Goal: Task Accomplishment & Management: Manage account settings

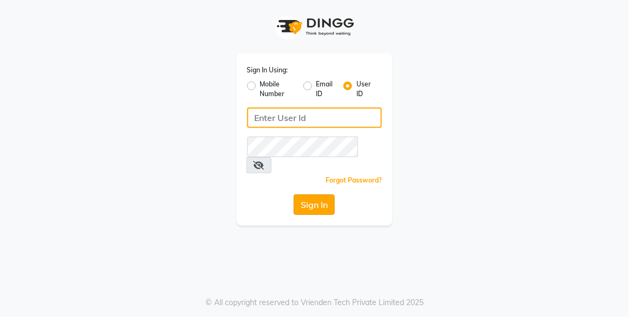
type input "xpressionsalon"
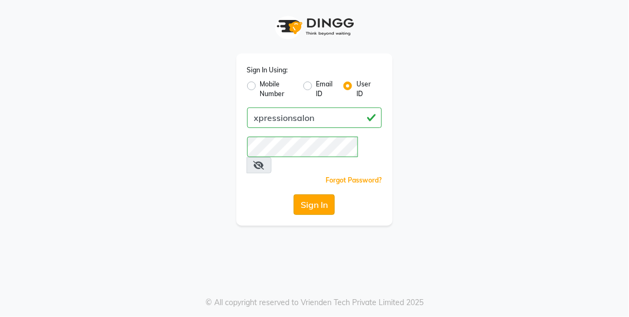
click at [312, 195] on button "Sign In" at bounding box center [314, 205] width 41 height 21
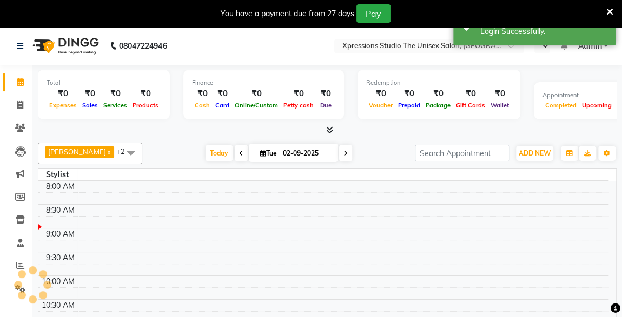
select select "en"
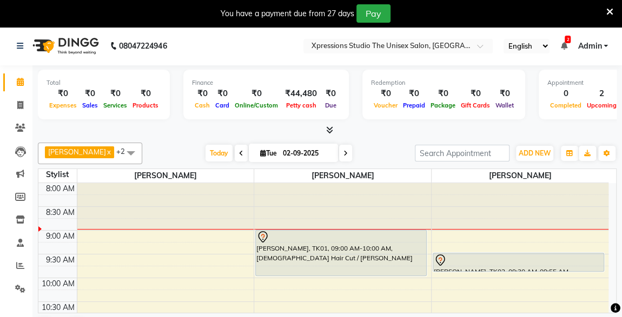
click at [561, 41] on li "2 Notifications nothing to show" at bounding box center [563, 46] width 6 height 11
click at [568, 46] on ul "English ENGLISH Español العربية मराठी हिंदी ગુજરાતી தமிழ் 中文 2 Notifications no…" at bounding box center [555, 46] width 115 height 15
click at [565, 45] on icon at bounding box center [563, 46] width 6 height 8
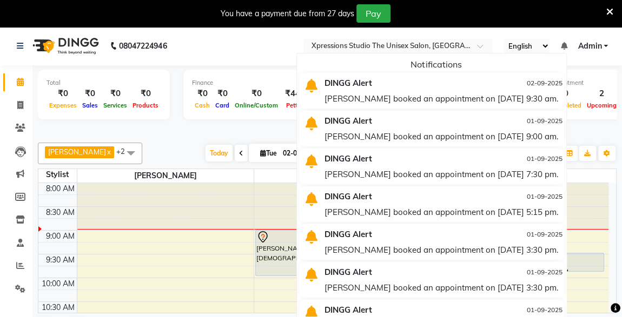
click at [565, 45] on icon at bounding box center [563, 46] width 6 height 8
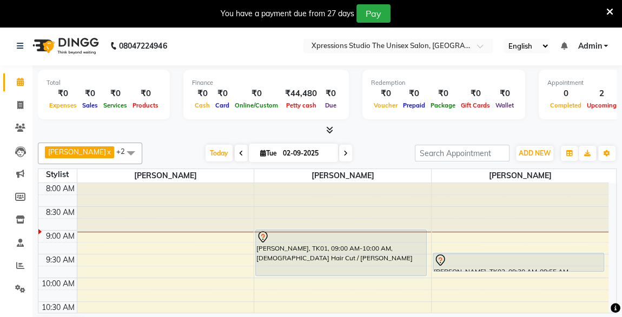
click at [464, 262] on div at bounding box center [518, 260] width 169 height 13
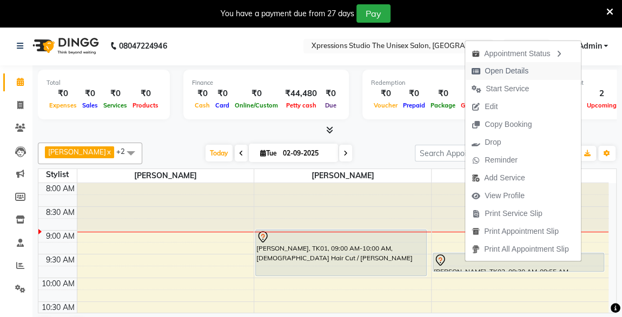
click at [498, 71] on span "Open Details" at bounding box center [506, 70] width 44 height 11
select select "7"
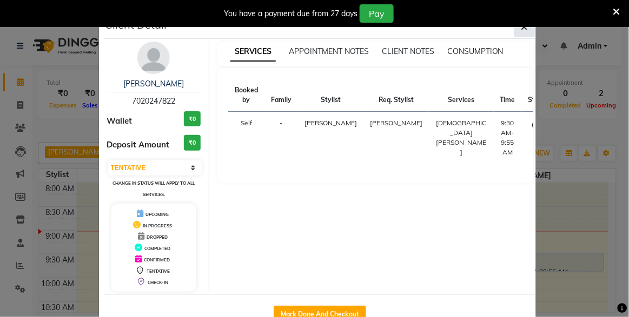
click at [526, 28] on button "button" at bounding box center [524, 27] width 21 height 21
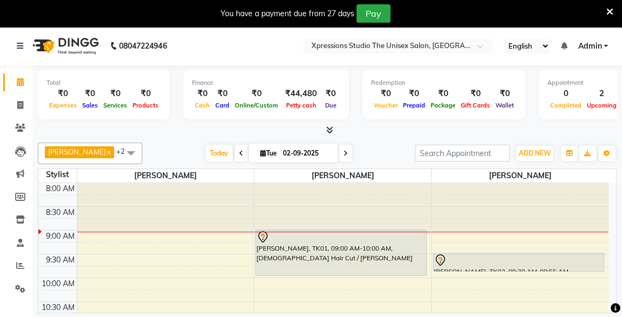
click at [461, 254] on div at bounding box center [518, 260] width 169 height 13
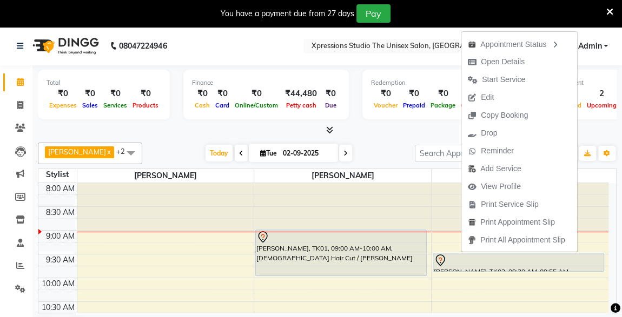
click at [462, 262] on div at bounding box center [518, 260] width 169 height 13
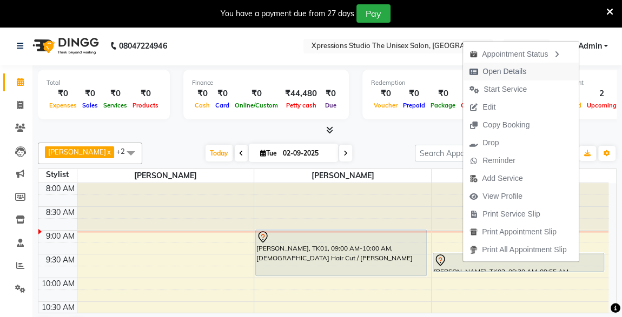
click at [494, 68] on span "Open Details" at bounding box center [504, 71] width 44 height 11
select select "7"
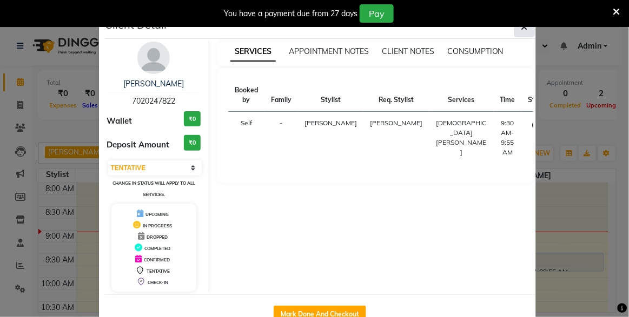
click at [521, 29] on icon "button" at bounding box center [524, 27] width 6 height 9
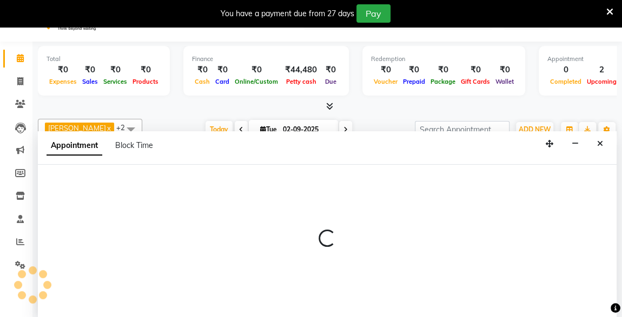
select select "57589"
select select "600"
select select "tentative"
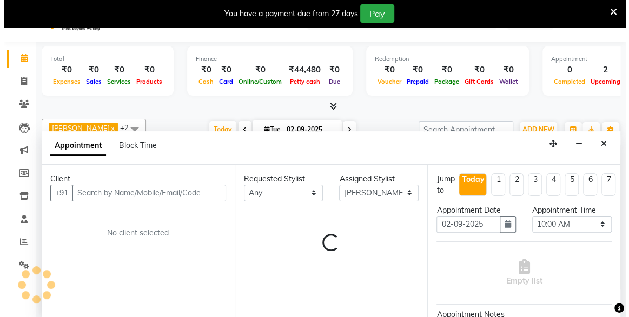
scroll to position [26, 0]
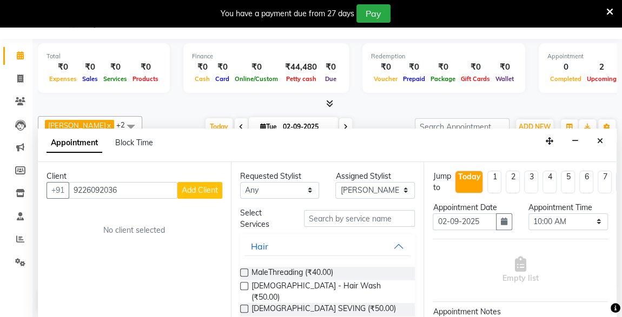
type input "9226092036"
click at [202, 197] on button "Add Client" at bounding box center [199, 190] width 45 height 17
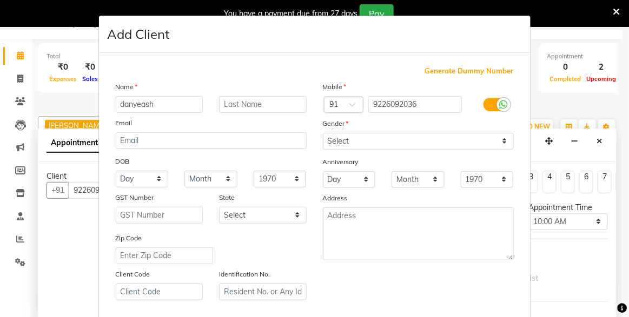
type input "danyeash"
click at [248, 105] on input "text" at bounding box center [263, 104] width 88 height 17
type input "sawkad"
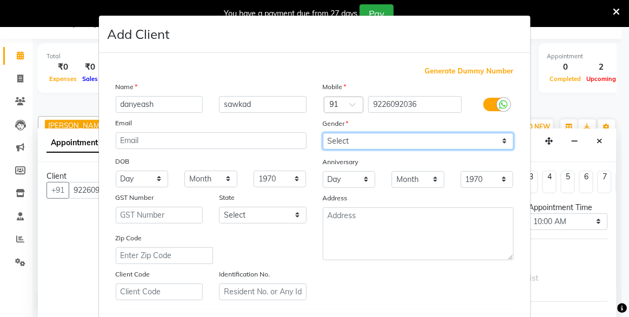
click at [499, 148] on select "Select [DEMOGRAPHIC_DATA] [DEMOGRAPHIC_DATA] Other Prefer Not To Say" at bounding box center [418, 141] width 191 height 17
select select "[DEMOGRAPHIC_DATA]"
click at [323, 133] on select "Select [DEMOGRAPHIC_DATA] [DEMOGRAPHIC_DATA] Other Prefer Not To Say" at bounding box center [418, 141] width 191 height 17
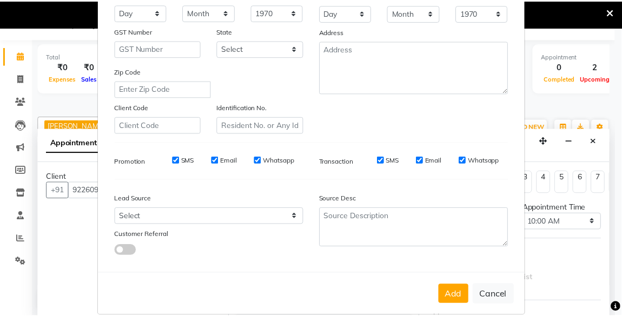
scroll to position [178, 0]
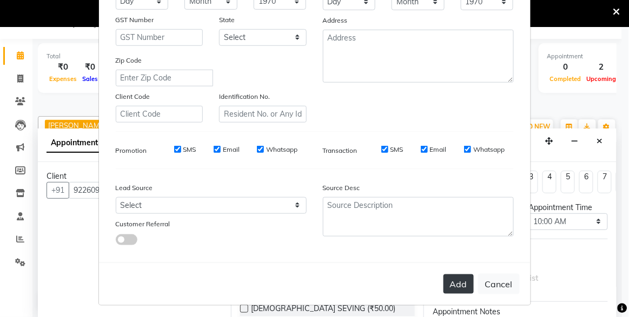
click at [457, 281] on button "Add" at bounding box center [458, 284] width 30 height 19
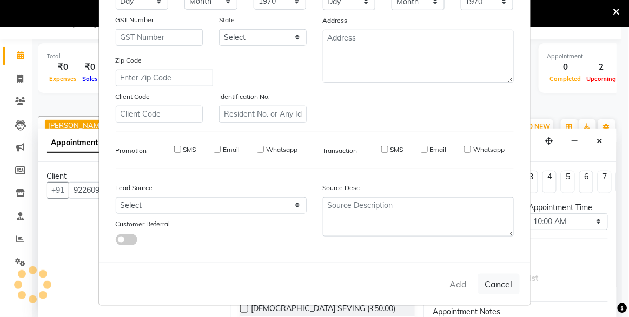
select select
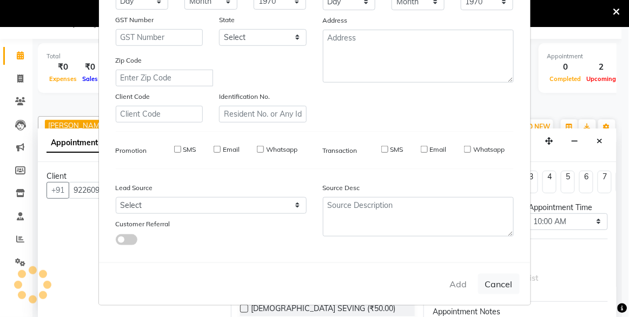
select select
checkbox input "false"
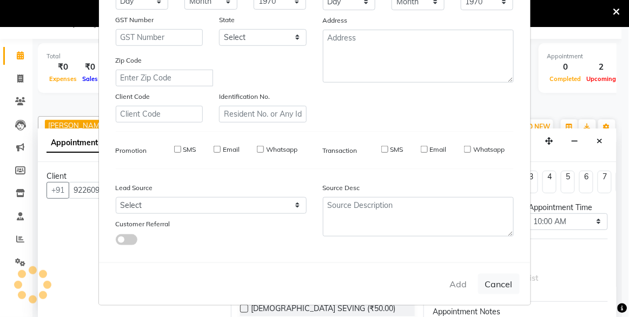
checkbox input "false"
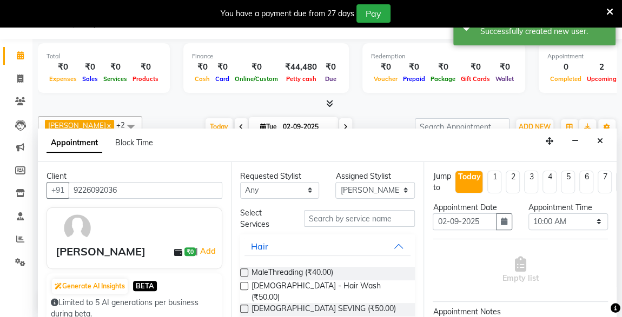
click at [145, 251] on div "[PERSON_NAME]" at bounding box center [101, 252] width 90 height 16
click at [201, 253] on link "Add" at bounding box center [207, 251] width 19 height 13
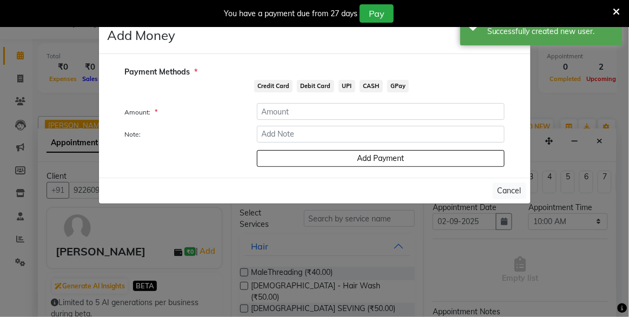
click at [209, 242] on ngb-modal-window "Add Money × Payment Methods * Credit Card Debit Card UPI CASH GPay Amount: * No…" at bounding box center [314, 158] width 629 height 317
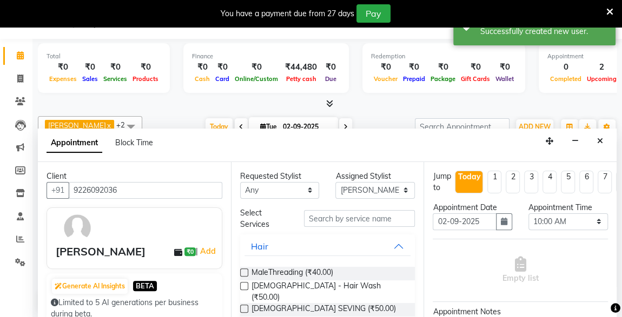
click at [131, 251] on div "[PERSON_NAME]" at bounding box center [101, 252] width 90 height 16
click at [155, 250] on div "danyeash sawkad ₹0 | Add" at bounding box center [137, 252] width 162 height 16
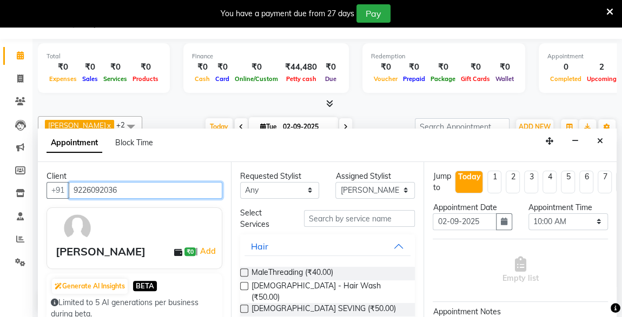
click at [110, 188] on input "9226092036" at bounding box center [146, 190] width 154 height 17
click at [153, 191] on input "9226092036" at bounding box center [146, 190] width 154 height 17
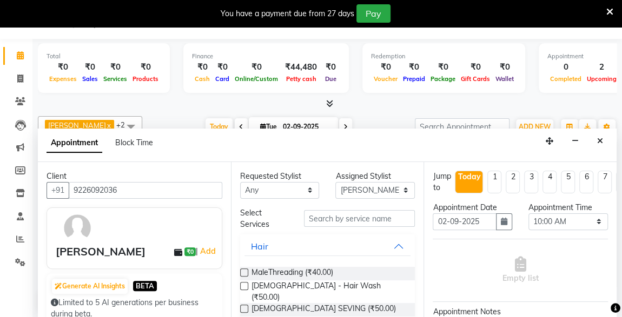
click at [78, 223] on img at bounding box center [77, 227] width 31 height 31
click at [79, 236] on img at bounding box center [77, 227] width 31 height 31
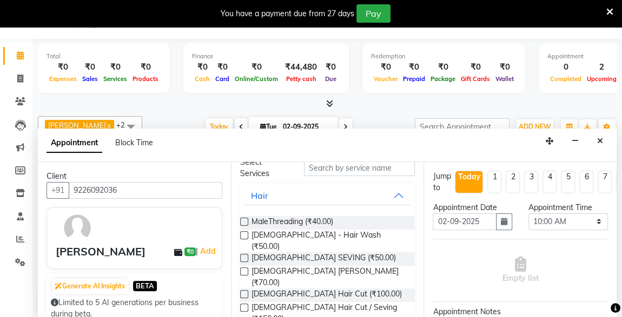
scroll to position [65, 0]
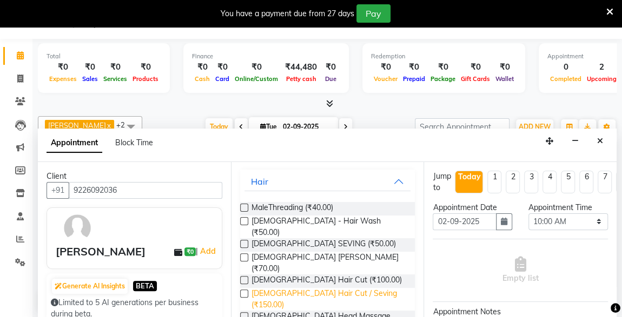
click at [345, 288] on span "[DEMOGRAPHIC_DATA] Hair Cut / Seving (₹150.00)" at bounding box center [328, 299] width 155 height 23
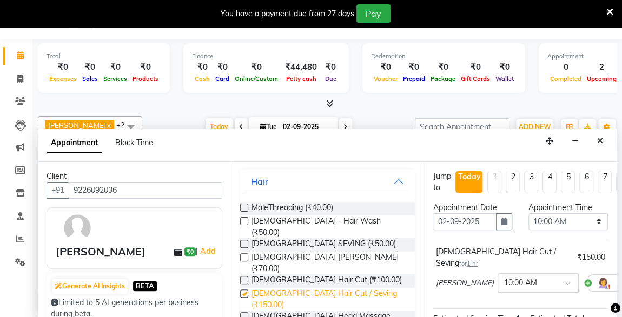
checkbox input "false"
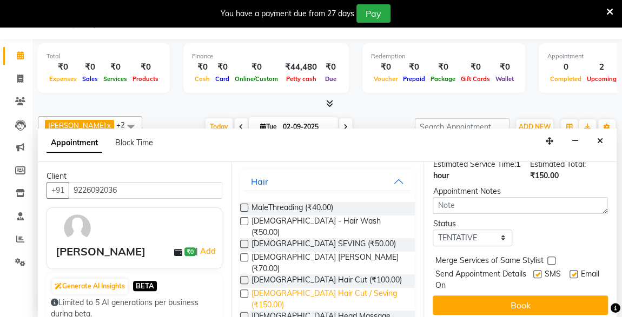
scroll to position [156, 0]
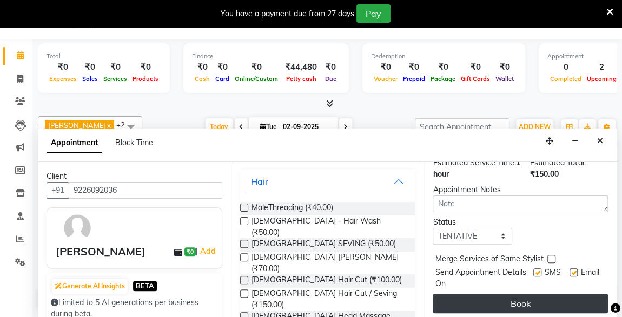
click at [539, 294] on button "Book" at bounding box center [519, 303] width 175 height 19
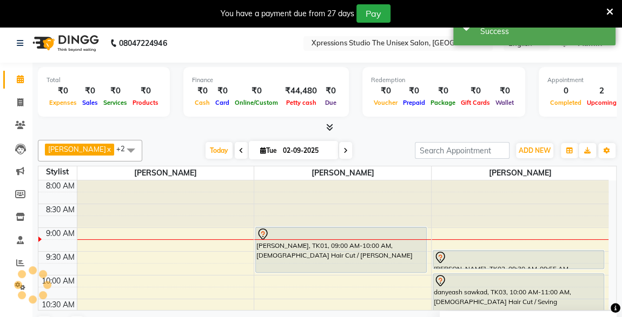
scroll to position [0, 0]
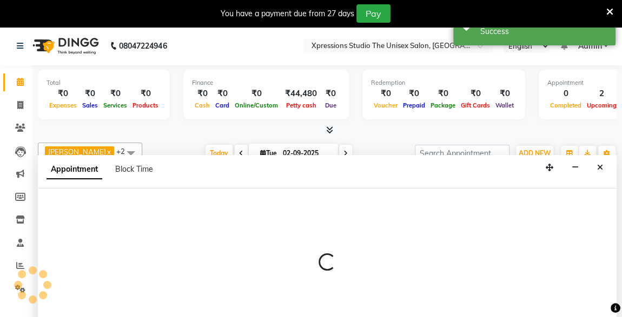
scroll to position [26, 0]
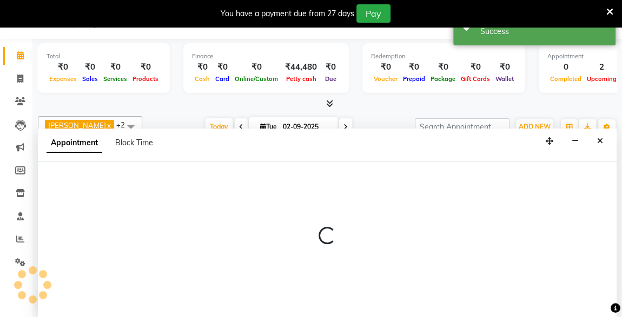
select select "57588"
select select "600"
select select "tentative"
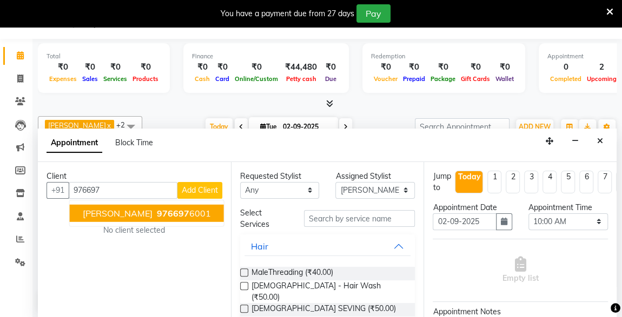
click at [157, 209] on span "976697" at bounding box center [173, 213] width 32 height 11
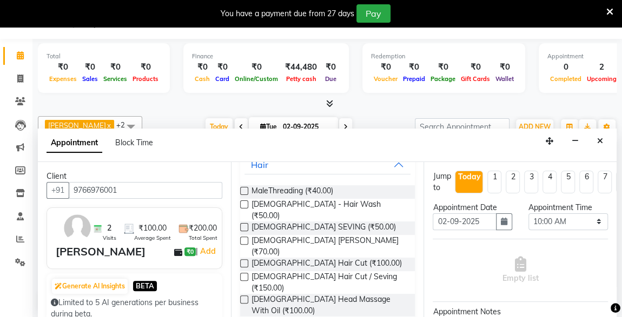
scroll to position [91, 0]
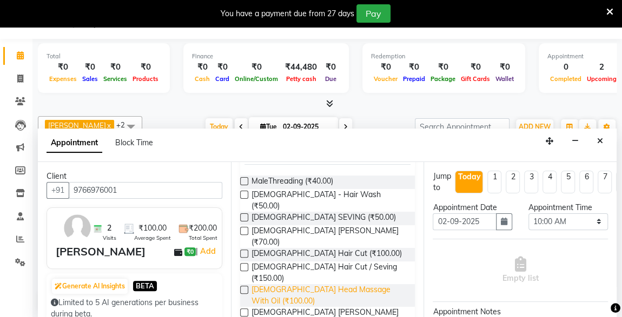
type input "9766976001"
click at [304, 284] on span "[DEMOGRAPHIC_DATA] Head Massage With Oil (₹100.00)" at bounding box center [328, 295] width 155 height 23
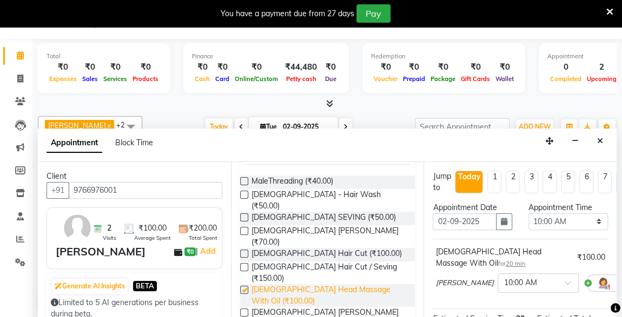
checkbox input "false"
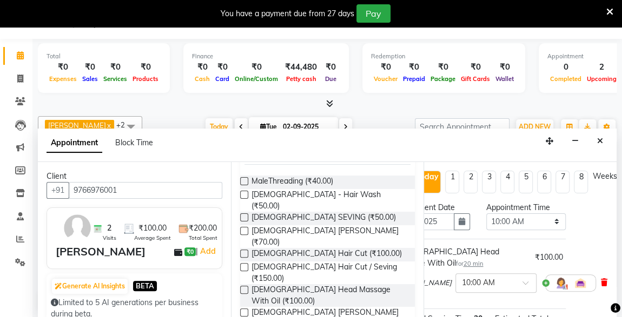
click at [600, 283] on icon at bounding box center [603, 283] width 6 height 8
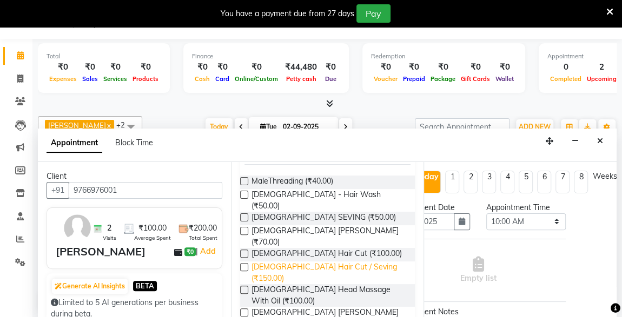
click at [308, 262] on span "[DEMOGRAPHIC_DATA] Hair Cut / Seving (₹150.00)" at bounding box center [328, 273] width 155 height 23
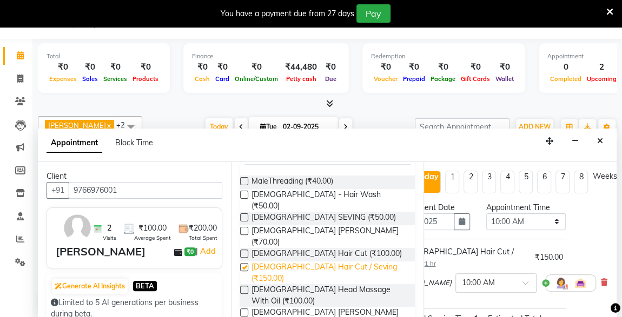
checkbox input "false"
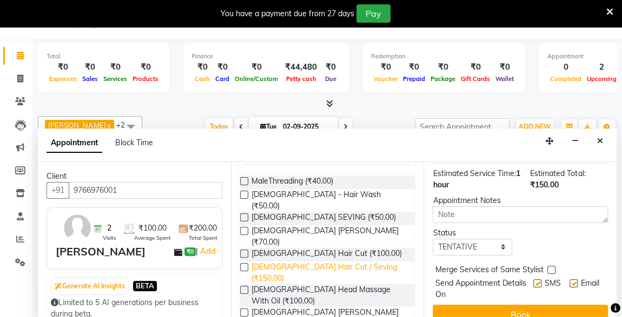
scroll to position [156, 0]
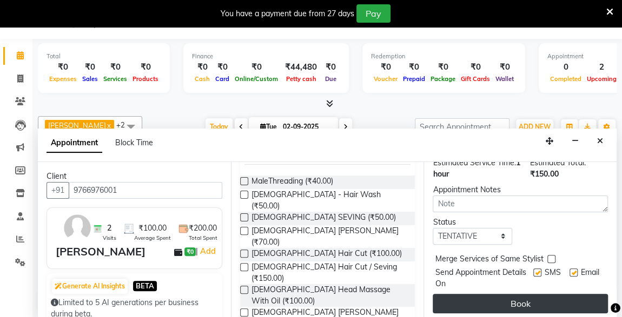
click at [537, 294] on button "Book" at bounding box center [519, 303] width 175 height 19
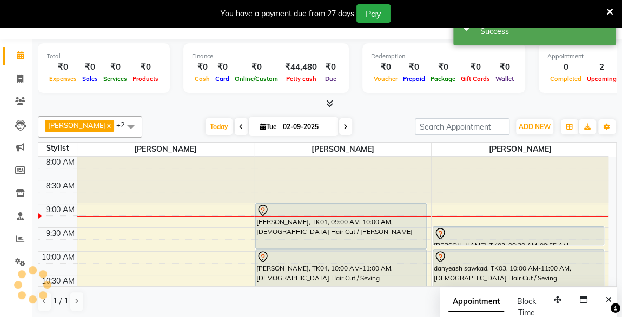
scroll to position [0, 0]
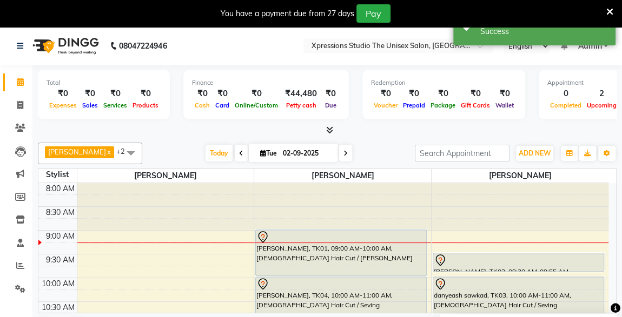
click at [464, 264] on div at bounding box center [518, 260] width 169 height 13
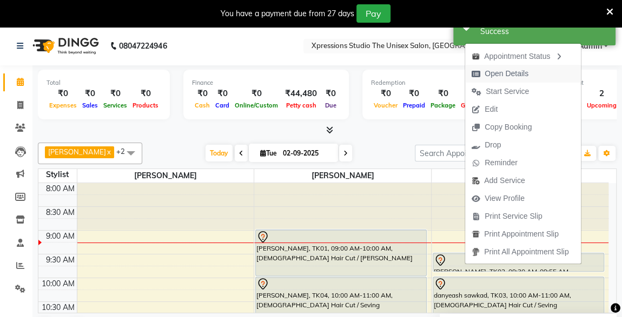
click at [505, 74] on span "Open Details" at bounding box center [506, 73] width 44 height 11
select select "7"
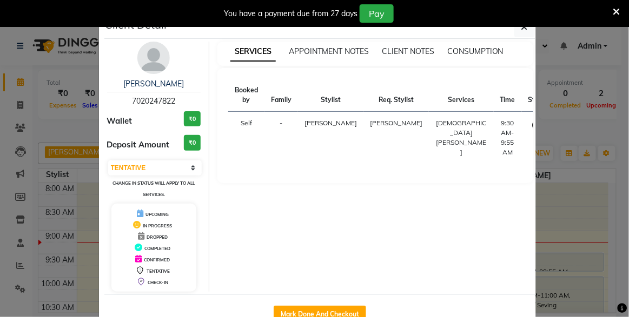
click at [149, 62] on img at bounding box center [153, 58] width 32 height 32
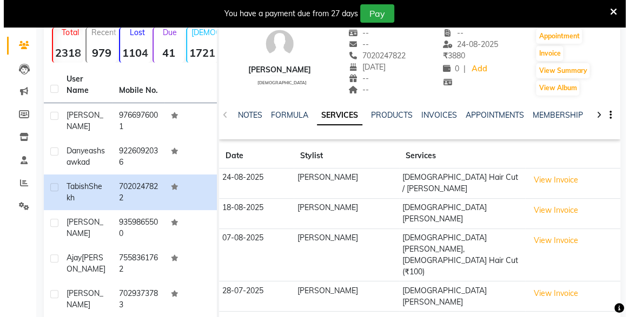
scroll to position [87, 0]
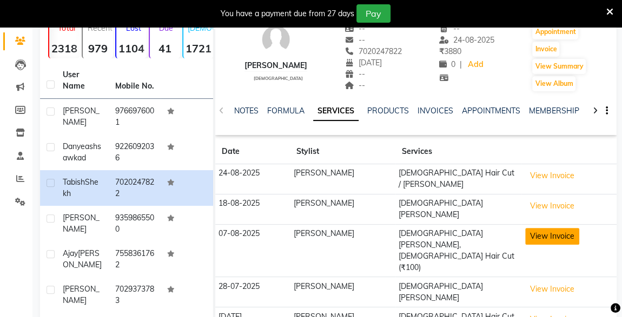
click at [567, 228] on button "View Invoice" at bounding box center [552, 236] width 54 height 17
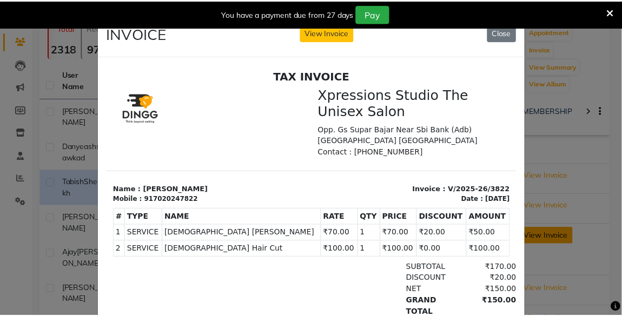
scroll to position [0, 0]
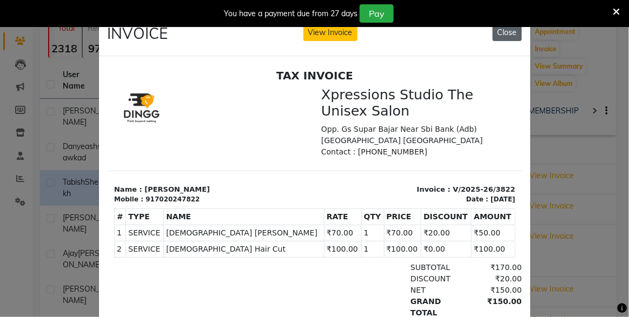
click at [504, 36] on button "Close" at bounding box center [506, 32] width 29 height 17
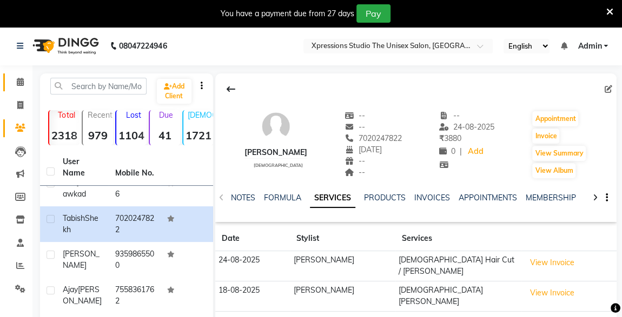
click at [26, 90] on link "Calendar" at bounding box center [16, 83] width 26 height 18
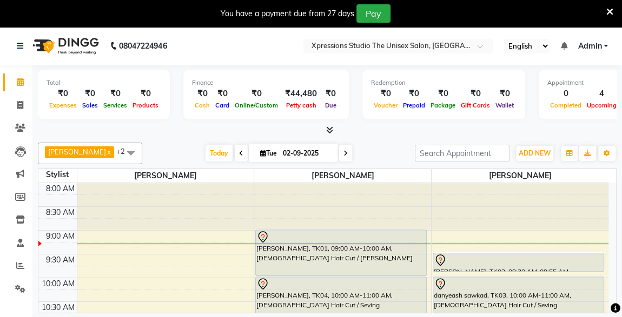
click at [242, 64] on nav "08047224946 Select Location × Xpressions Studio The Unisex Salon, Malkapur Engl…" at bounding box center [311, 45] width 622 height 39
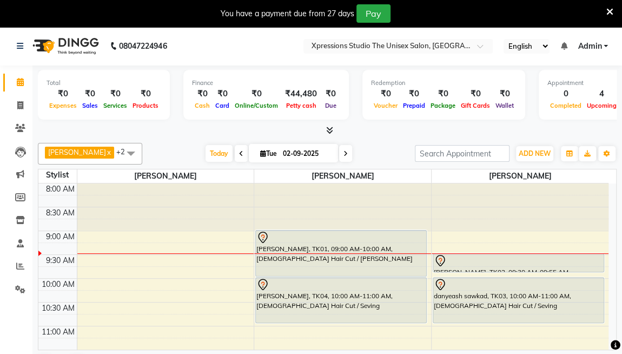
click at [267, 195] on div at bounding box center [342, 206] width 177 height 46
click at [364, 309] on div "[PERSON_NAME], TK04, 10:00 AM-11:00 AM, [DEMOGRAPHIC_DATA] Hair Cut / Seving" at bounding box center [341, 299] width 170 height 45
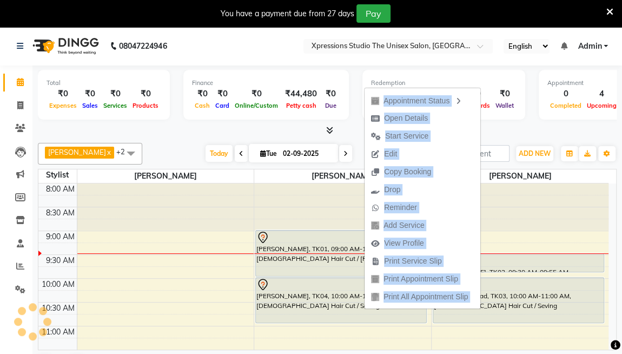
click at [364, 309] on div "Appointment Status Open Details Start Service Edit Copy Booking Drop Reminder A…" at bounding box center [422, 197] width 117 height 222
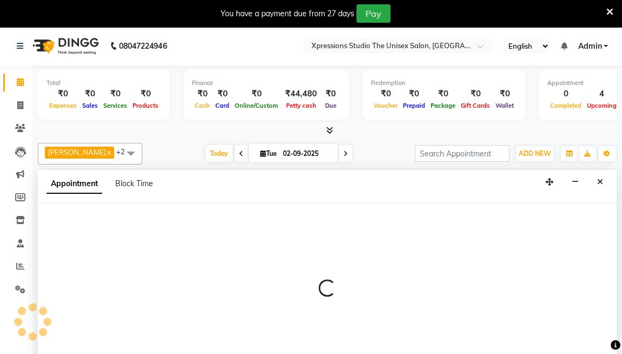
scroll to position [26, 0]
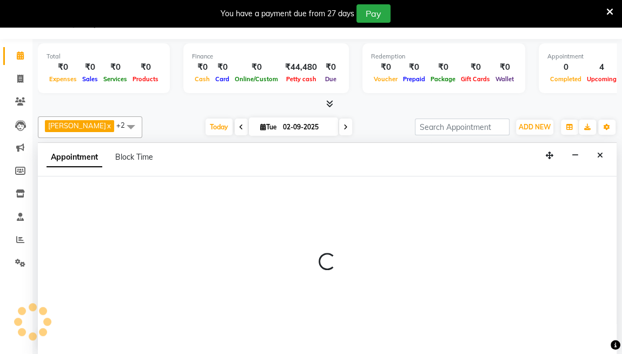
select select "57589"
select select "1215"
select select "tentative"
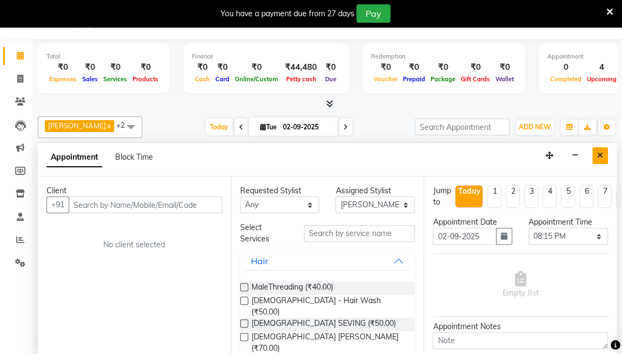
click at [604, 151] on button "Close" at bounding box center [600, 155] width 16 height 17
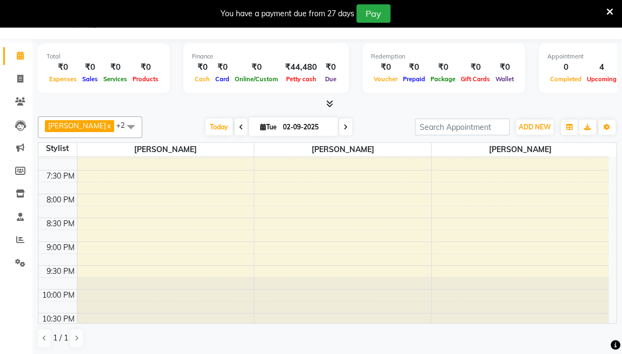
scroll to position [0, 0]
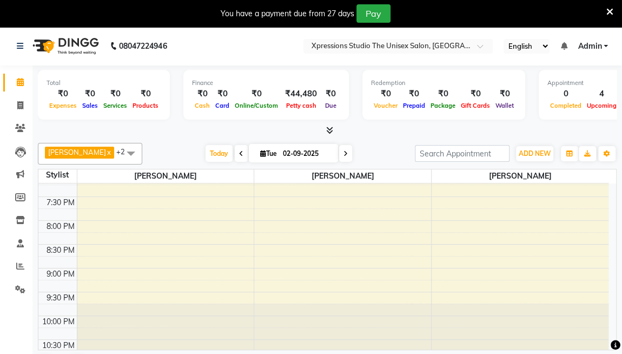
click at [609, 7] on icon at bounding box center [609, 12] width 7 height 10
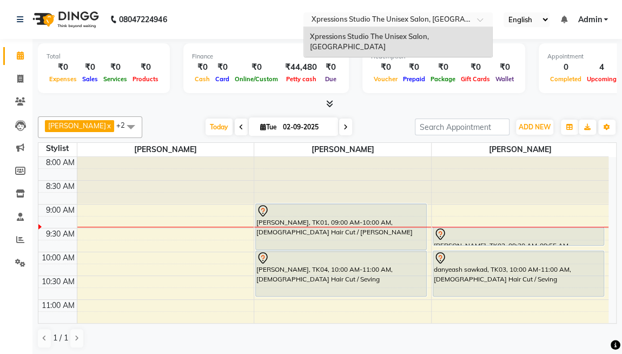
click at [319, 21] on input "text" at bounding box center [387, 20] width 157 height 11
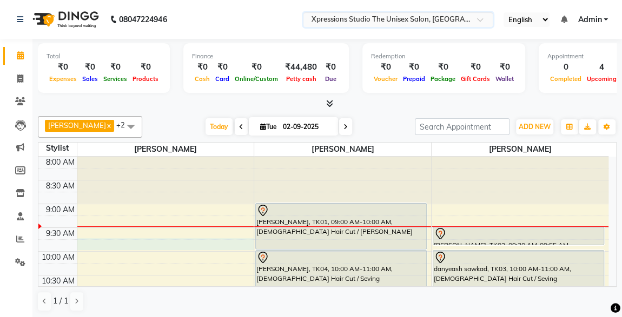
select select "57587"
select select "585"
select select "tentative"
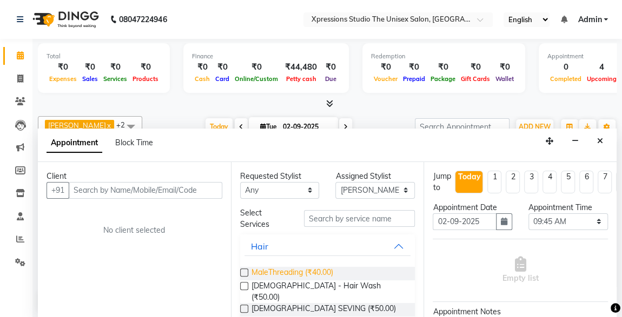
click at [319, 274] on span "MaleThreading (₹40.00)" at bounding box center [292, 274] width 82 height 14
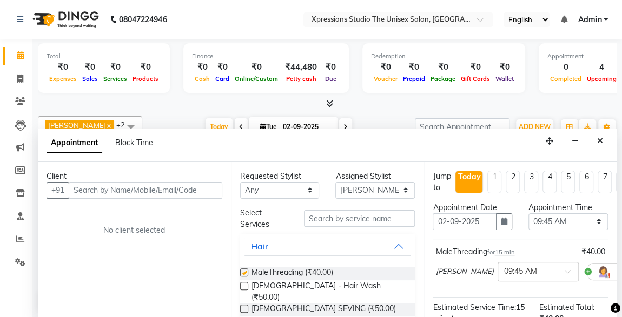
checkbox input "false"
click at [597, 142] on icon "Close" at bounding box center [600, 141] width 6 height 8
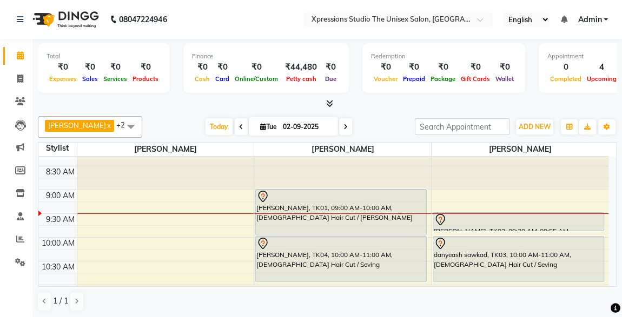
scroll to position [5, 0]
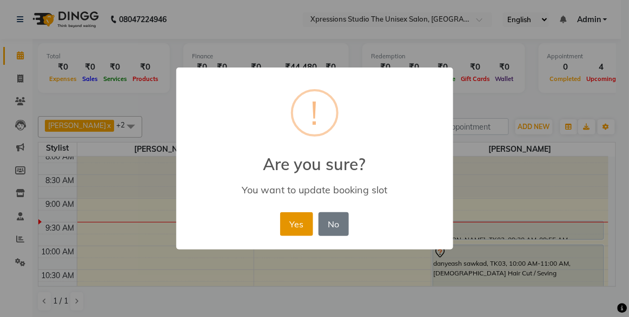
click at [300, 221] on button "Yes" at bounding box center [296, 224] width 33 height 24
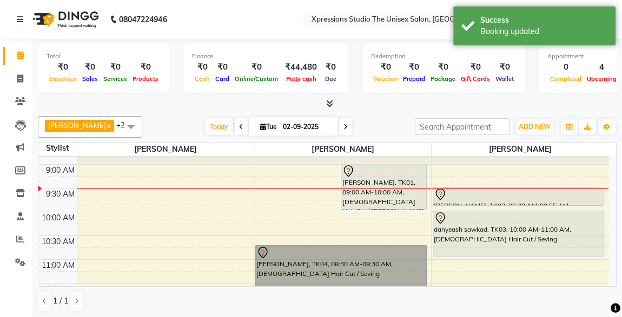
scroll to position [41, 0]
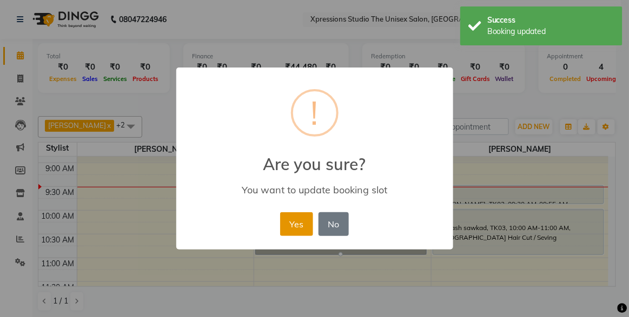
click at [294, 220] on button "Yes" at bounding box center [296, 224] width 33 height 24
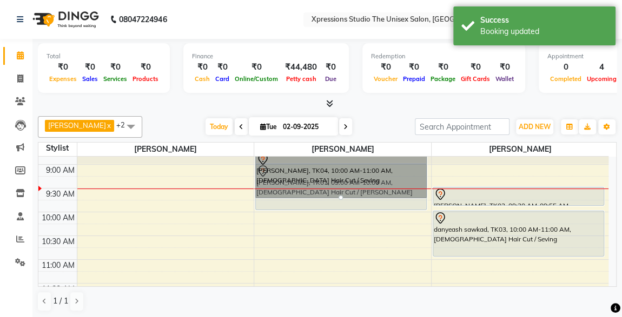
scroll to position [39, 0]
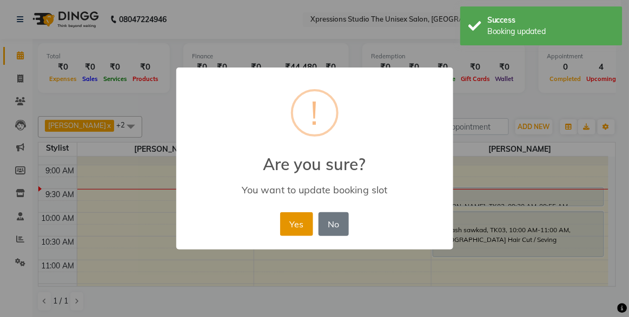
click at [295, 225] on button "Yes" at bounding box center [296, 224] width 33 height 24
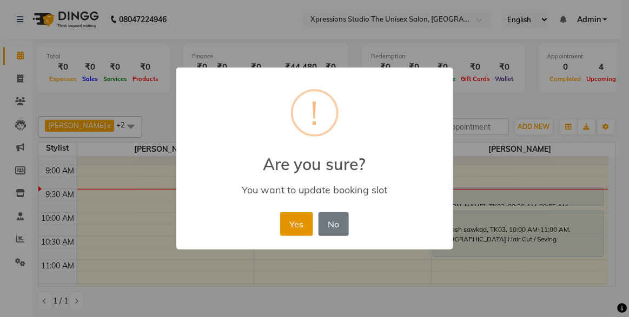
click at [298, 222] on button "Yes" at bounding box center [296, 224] width 33 height 24
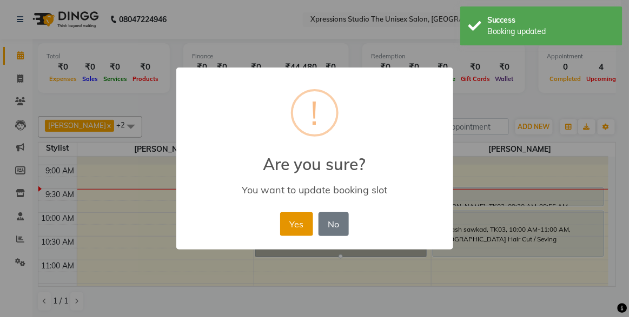
click at [296, 227] on button "Yes" at bounding box center [296, 224] width 33 height 24
click at [304, 229] on button "Yes" at bounding box center [296, 224] width 33 height 24
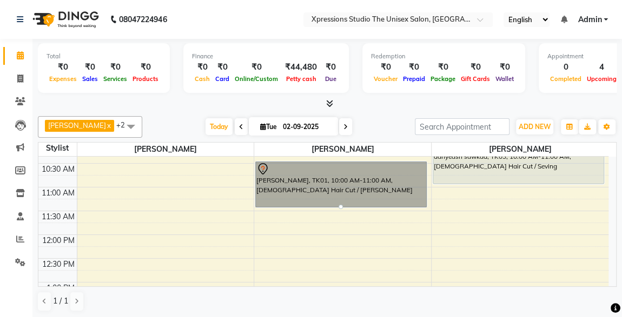
scroll to position [111, 0]
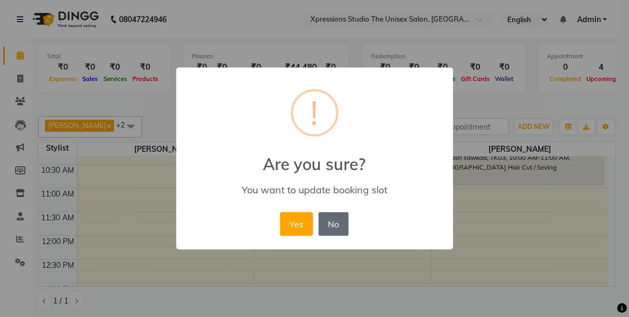
click at [336, 228] on button "No" at bounding box center [333, 224] width 30 height 24
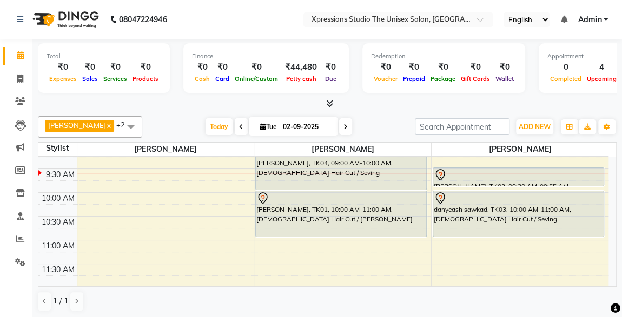
scroll to position [63, 0]
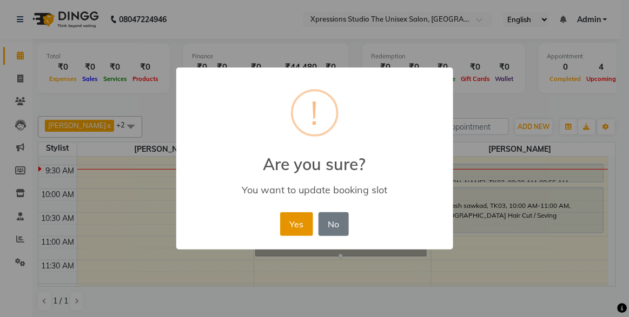
click at [294, 221] on button "Yes" at bounding box center [296, 224] width 33 height 24
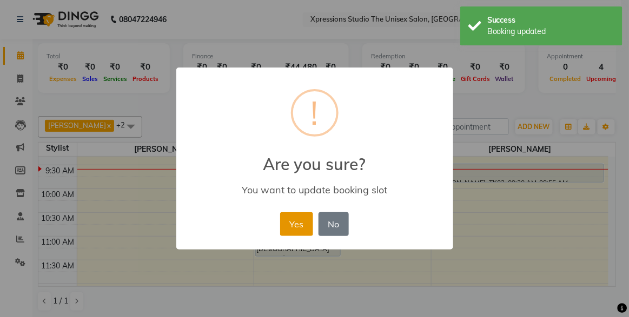
click at [291, 226] on button "Yes" at bounding box center [296, 224] width 33 height 24
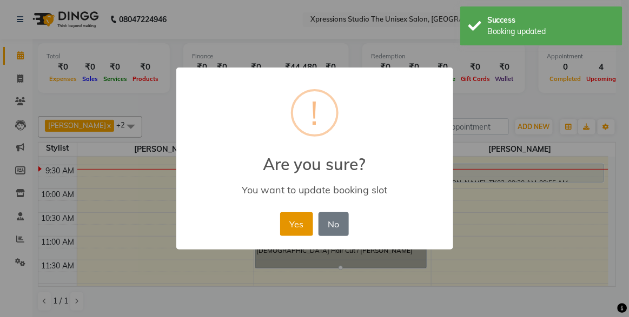
click at [284, 228] on button "Yes" at bounding box center [296, 224] width 33 height 24
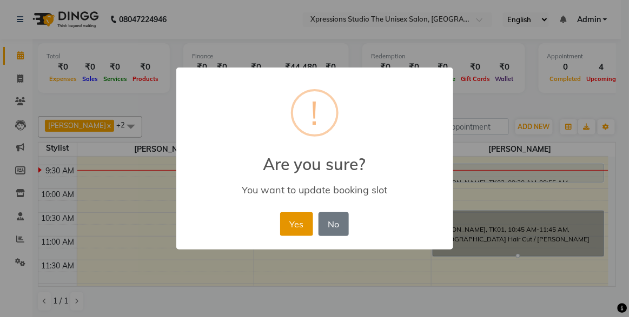
click at [298, 229] on button "Yes" at bounding box center [296, 224] width 33 height 24
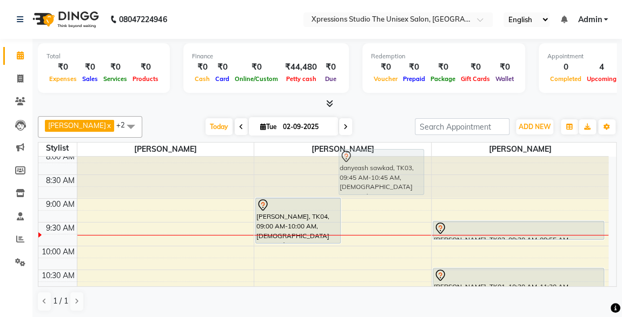
scroll to position [0, 0]
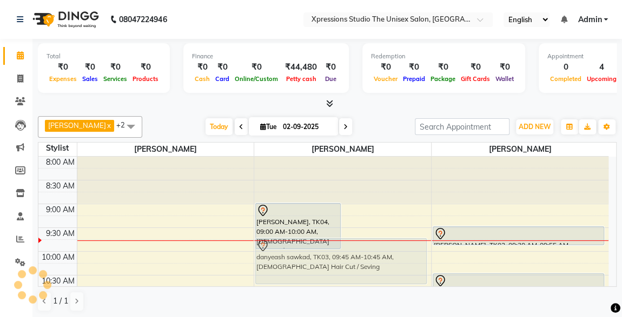
drag, startPoint x: 371, startPoint y: 184, endPoint x: 402, endPoint y: 248, distance: 70.1
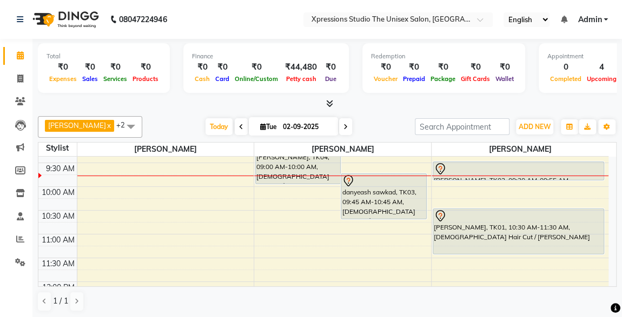
scroll to position [34, 0]
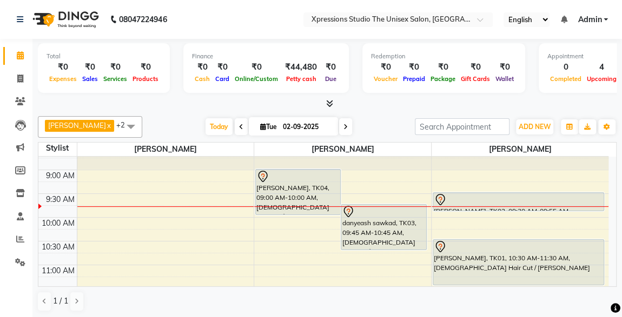
click at [411, 225] on div "danyeash sawkad, TK03, 09:45 AM-10:45 AM, [DEMOGRAPHIC_DATA] Hair Cut / Seving" at bounding box center [383, 227] width 84 height 45
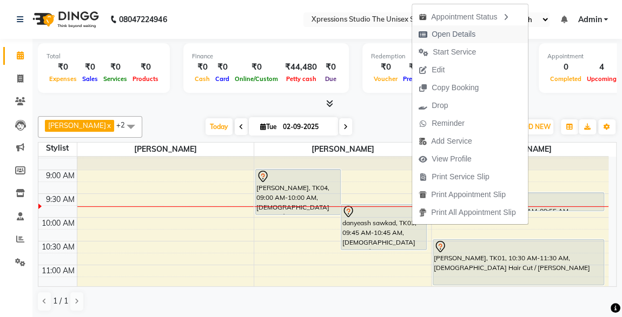
click at [458, 31] on span "Open Details" at bounding box center [453, 34] width 44 height 11
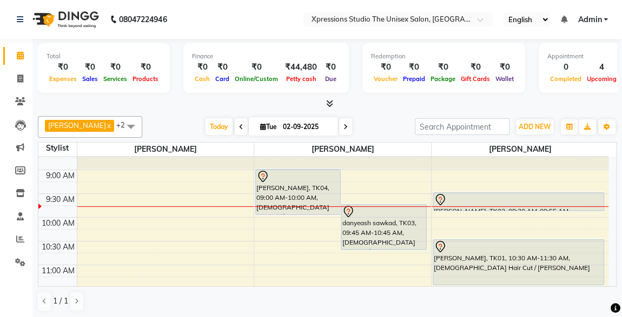
click at [403, 230] on div "danyeash sawkad, TK03, 09:45 AM-10:45 AM, [DEMOGRAPHIC_DATA] Hair Cut / Seving" at bounding box center [383, 227] width 84 height 45
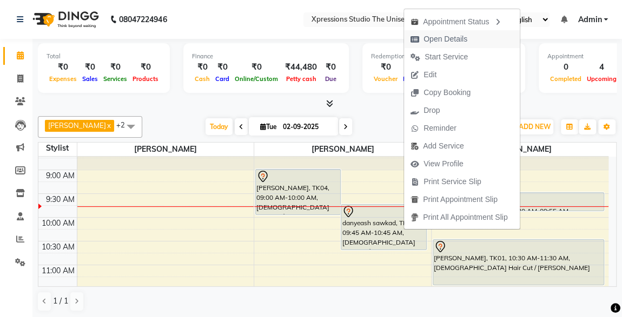
click at [452, 38] on span "Open Details" at bounding box center [445, 39] width 44 height 11
select select "7"
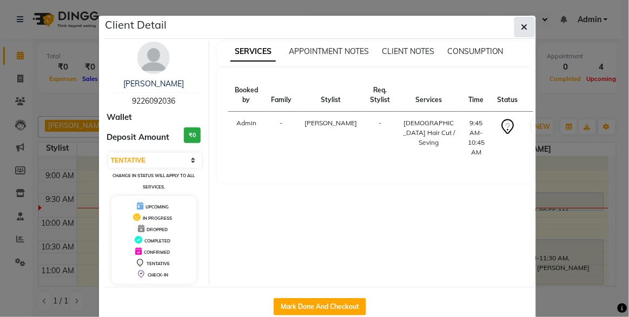
click at [525, 23] on button "button" at bounding box center [524, 27] width 21 height 21
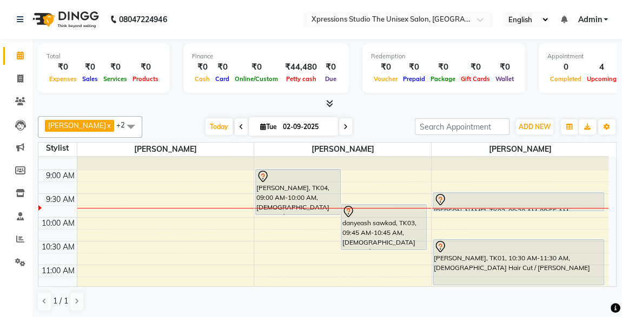
click at [314, 194] on div "[PERSON_NAME], TK04, 09:00 AM-10:00 AM, [DEMOGRAPHIC_DATA] Hair Cut / Seving" at bounding box center [298, 192] width 84 height 45
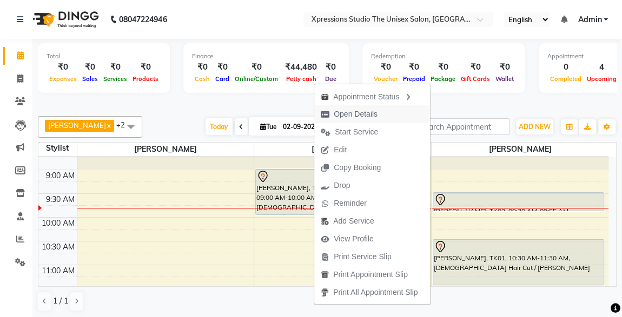
click at [359, 111] on span "Open Details" at bounding box center [356, 114] width 44 height 11
select select "7"
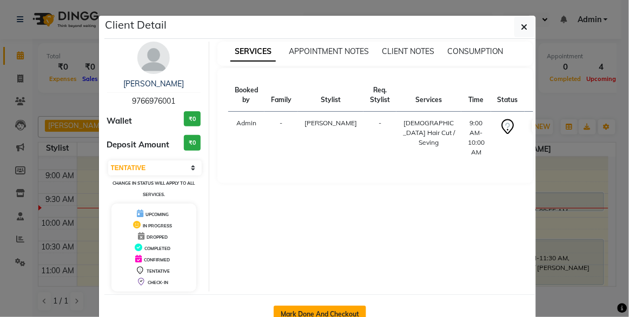
click at [306, 314] on button "Mark Done And Checkout" at bounding box center [320, 314] width 92 height 17
select select "service"
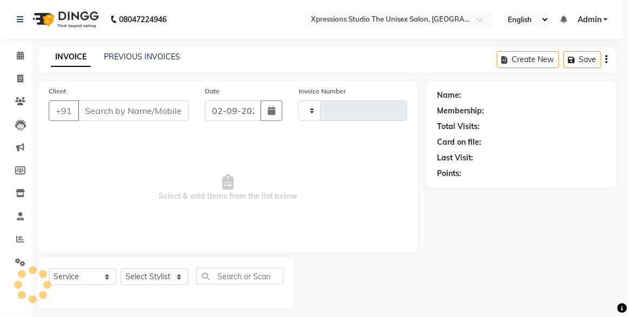
type input "4494"
select select "7003"
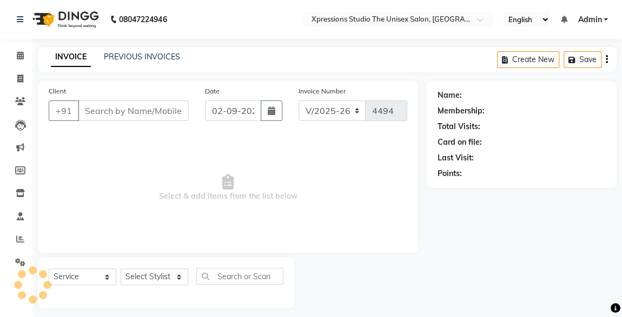
type input "9766976001"
select select "57588"
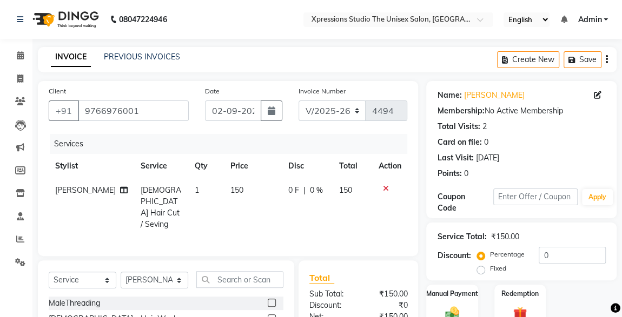
scroll to position [115, 0]
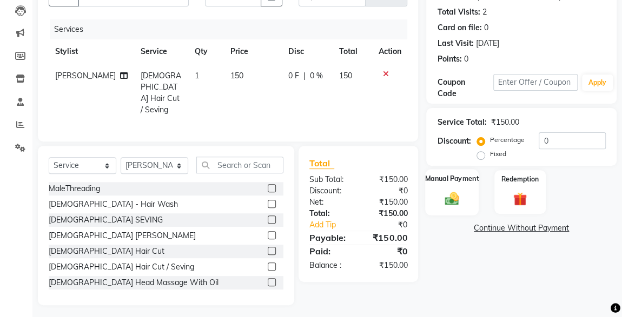
click at [458, 186] on div "Manual Payment" at bounding box center [452, 192] width 54 height 46
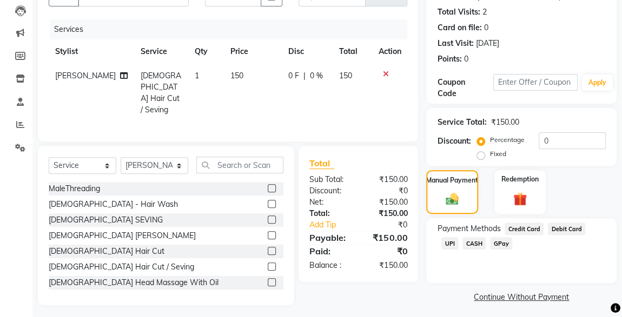
click at [458, 237] on span "UPI" at bounding box center [449, 243] width 17 height 12
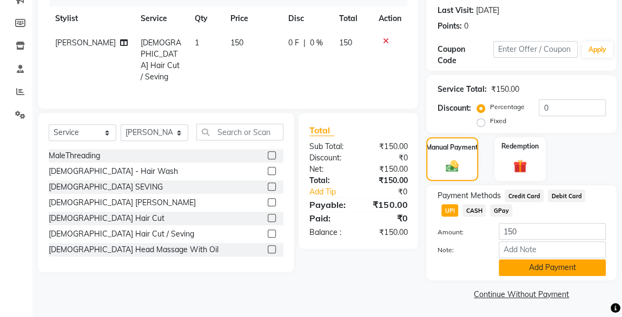
click at [566, 266] on button "Add Payment" at bounding box center [551, 267] width 107 height 17
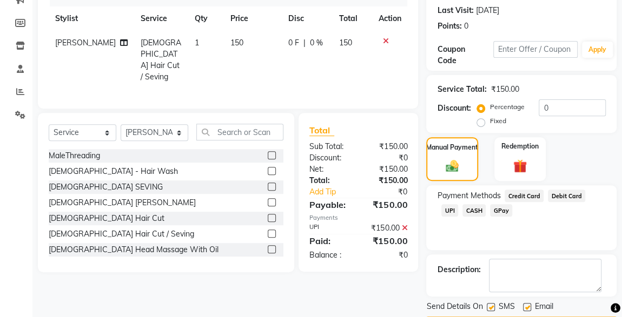
scroll to position [178, 0]
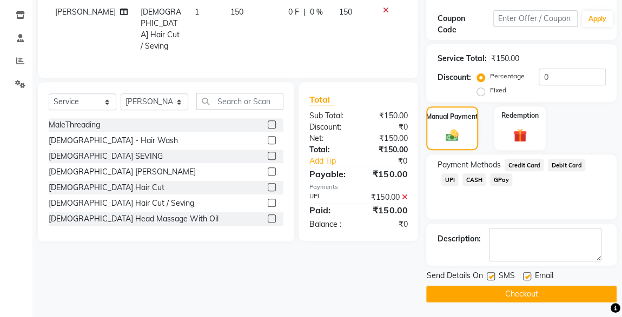
click at [489, 272] on label at bounding box center [491, 276] width 8 height 8
click at [489, 274] on input "checkbox" at bounding box center [490, 277] width 7 height 7
checkbox input "false"
click at [529, 296] on button "Checkout" at bounding box center [521, 294] width 190 height 17
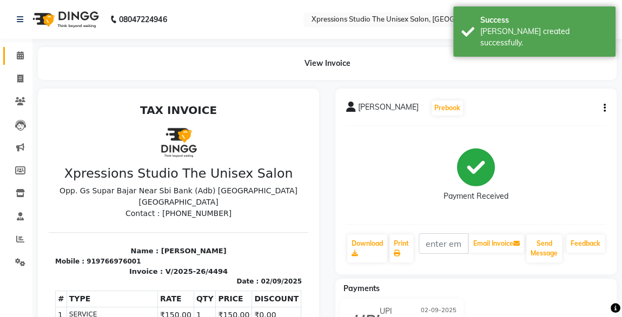
click at [17, 52] on icon at bounding box center [20, 55] width 7 height 8
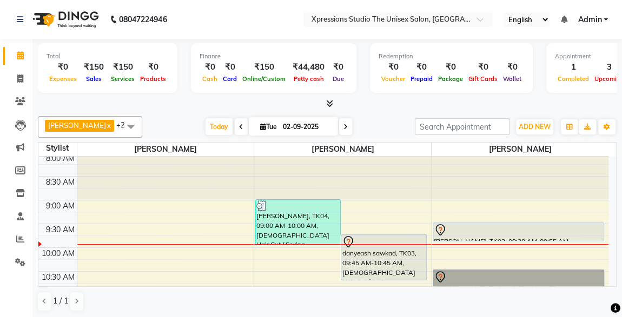
scroll to position [4, 0]
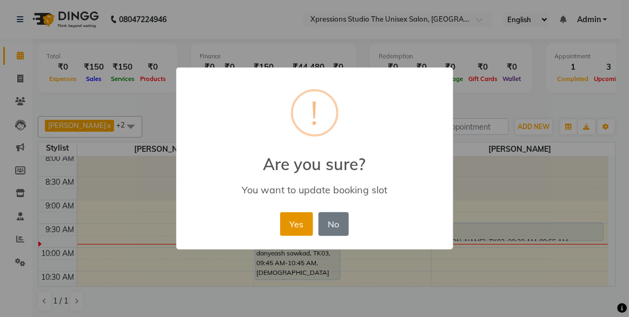
click at [295, 224] on button "Yes" at bounding box center [296, 224] width 33 height 24
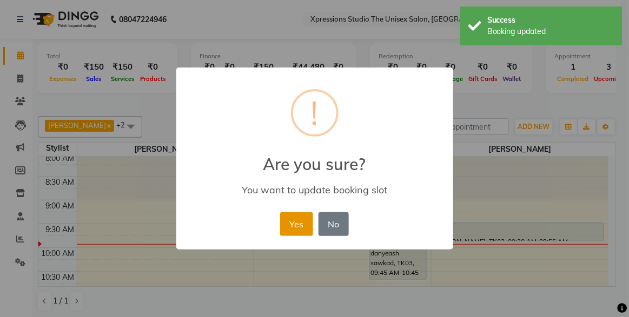
click at [291, 223] on button "Yes" at bounding box center [296, 224] width 33 height 24
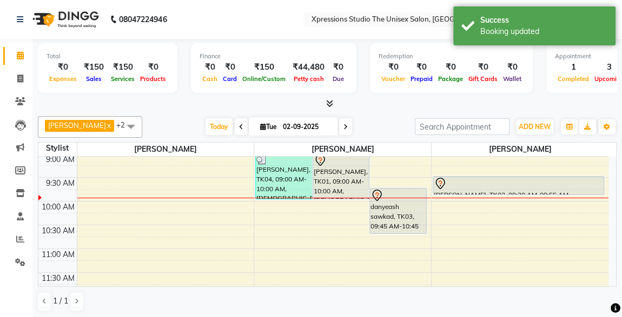
scroll to position [53, 0]
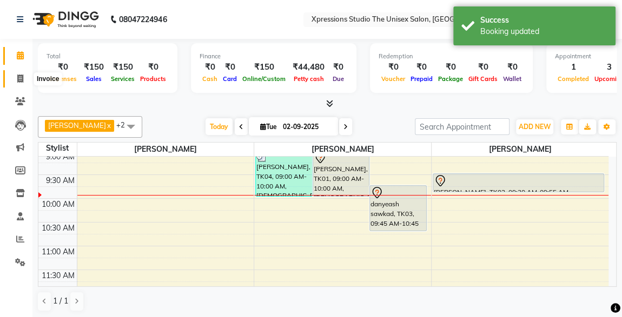
click at [22, 74] on span at bounding box center [20, 79] width 19 height 12
select select "service"
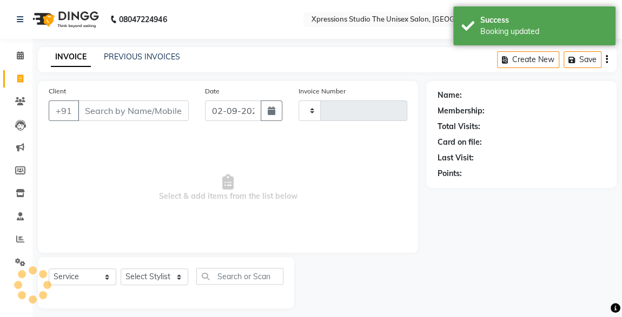
type input "4495"
select select "7003"
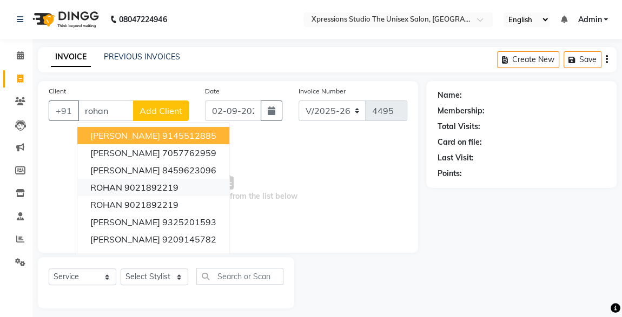
click at [164, 182] on ngb-highlight "9021892219" at bounding box center [151, 187] width 54 height 11
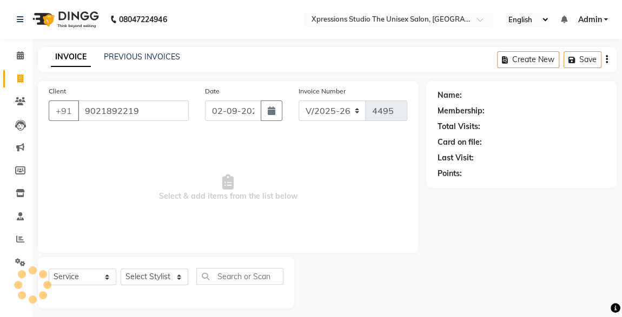
type input "9021892219"
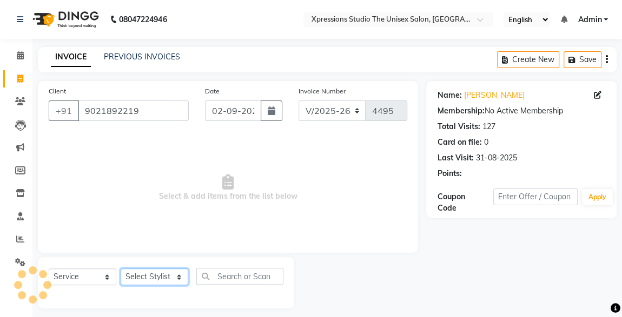
click at [164, 283] on select "Select Stylist [PERSON_NAME] [PERSON_NAME] [PERSON_NAME]" at bounding box center [155, 277] width 68 height 17
select select "57589"
click at [121, 269] on select "Select Stylist [PERSON_NAME] [PERSON_NAME] [PERSON_NAME]" at bounding box center [155, 277] width 68 height 17
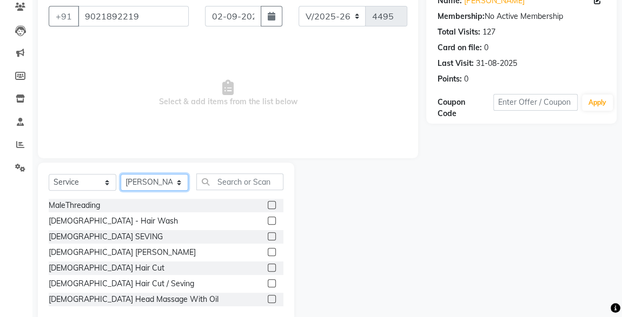
scroll to position [98, 0]
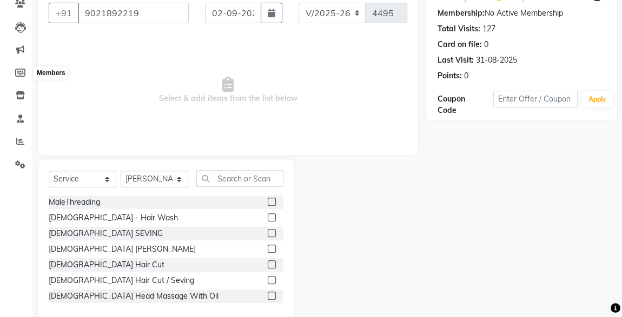
click at [268, 263] on label at bounding box center [272, 265] width 8 height 8
click at [268, 263] on input "checkbox" at bounding box center [271, 265] width 7 height 7
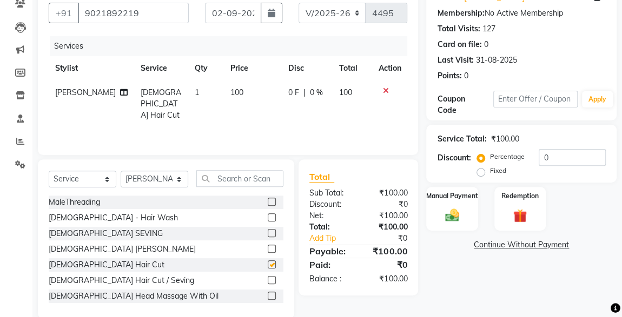
checkbox input "false"
click at [453, 214] on img at bounding box center [451, 215] width 23 height 17
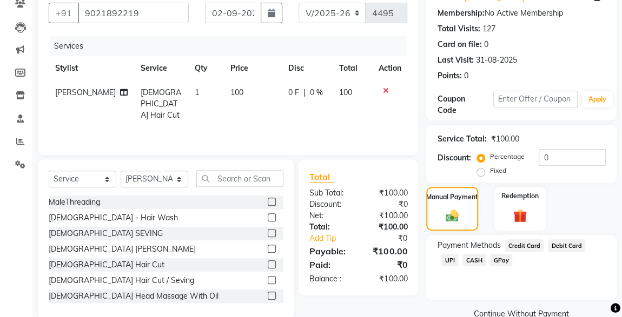
click at [462, 258] on span "CASH" at bounding box center [473, 260] width 23 height 12
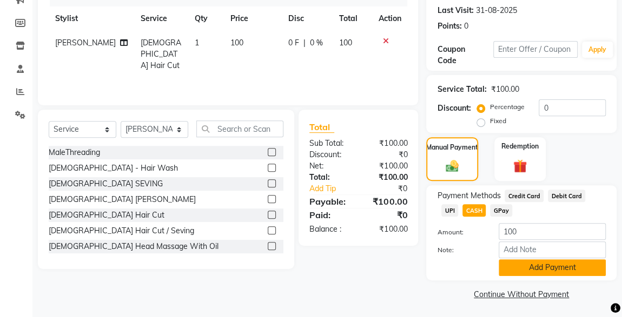
click at [554, 272] on button "Add Payment" at bounding box center [551, 267] width 107 height 17
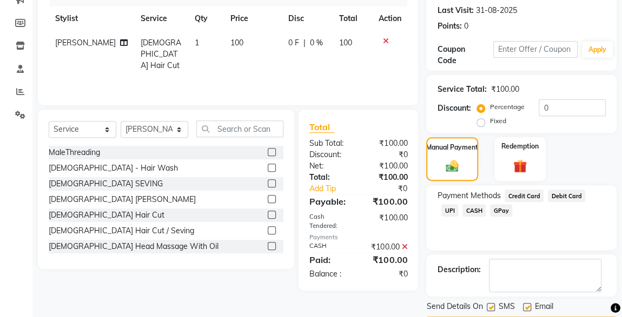
scroll to position [178, 0]
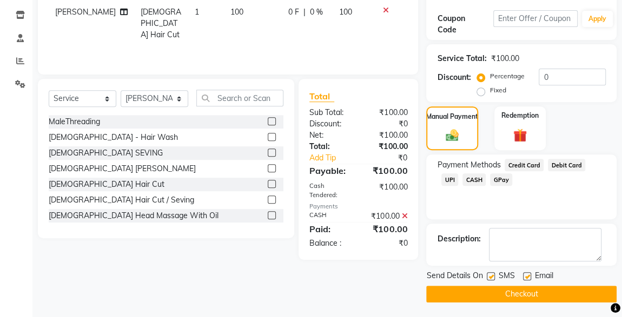
click at [545, 295] on button "Checkout" at bounding box center [521, 294] width 190 height 17
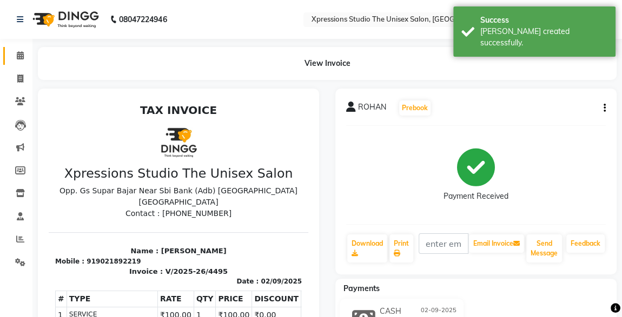
click at [27, 55] on span at bounding box center [20, 56] width 19 height 12
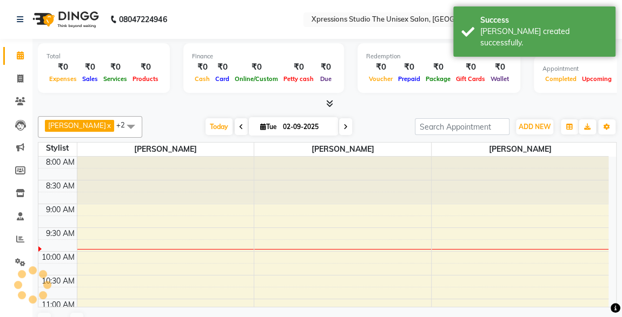
scroll to position [47, 0]
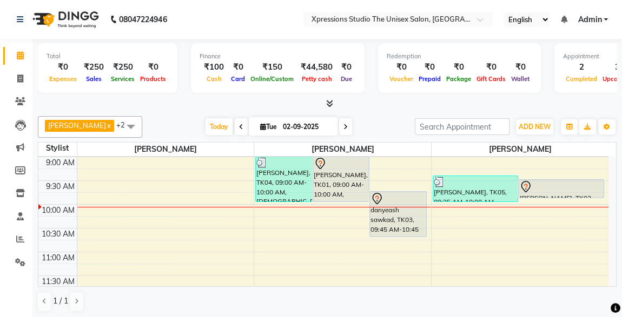
click at [575, 196] on div at bounding box center [560, 198] width 85 height 4
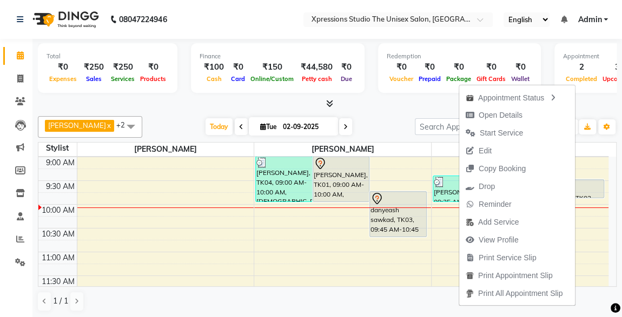
click at [594, 92] on div "Appointment 2 Completed 3 Upcoming 0 Ongoing 0 No show" at bounding box center [629, 68] width 151 height 50
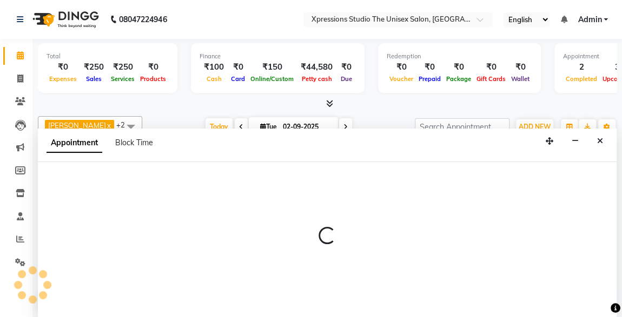
scroll to position [0, 0]
select select "57588"
select select "660"
select select "tentative"
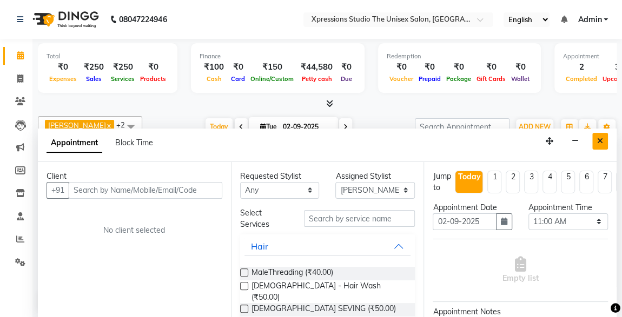
click at [594, 139] on button "Close" at bounding box center [600, 141] width 16 height 17
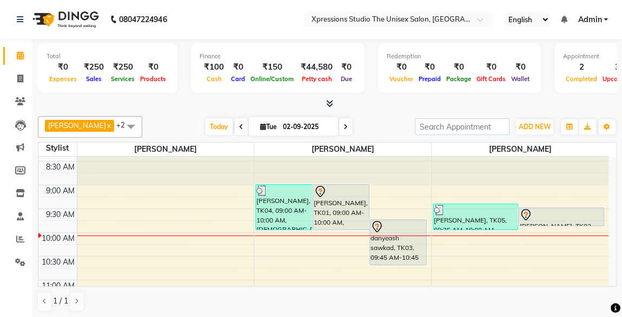
scroll to position [8, 0]
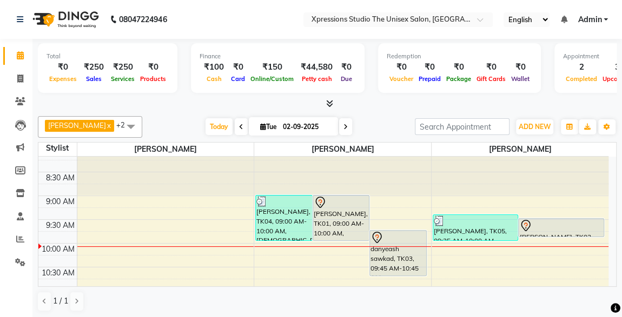
click at [280, 255] on td at bounding box center [342, 261] width 531 height 12
select select "57588"
select select "tentative"
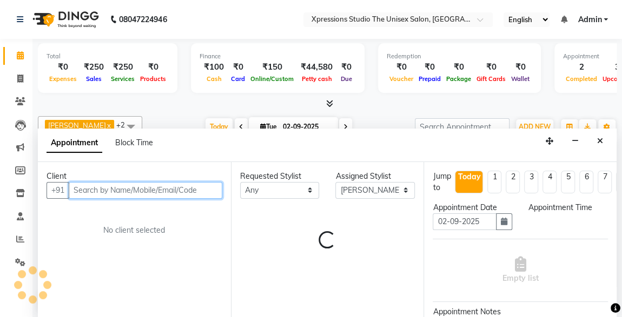
select select "600"
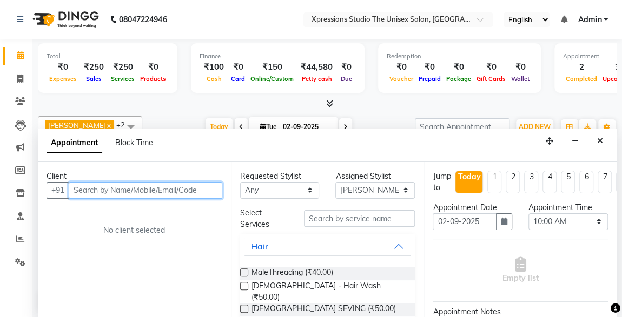
click at [189, 186] on input "text" at bounding box center [146, 190] width 154 height 17
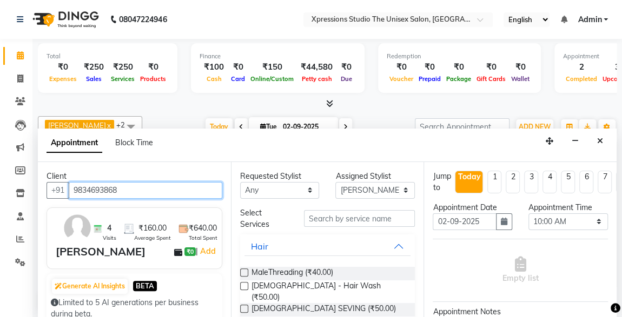
type input "9834693868"
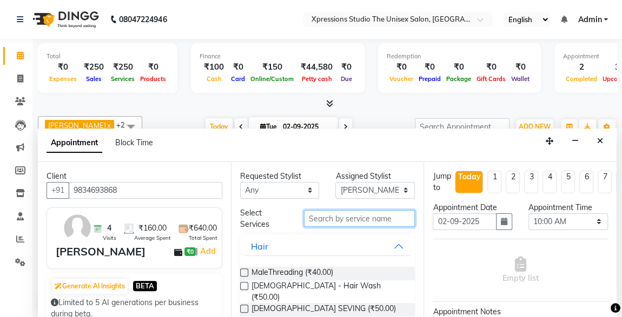
click at [341, 223] on input "text" at bounding box center [359, 218] width 111 height 17
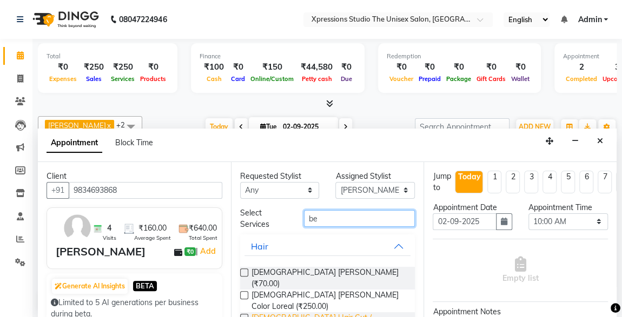
type input "be"
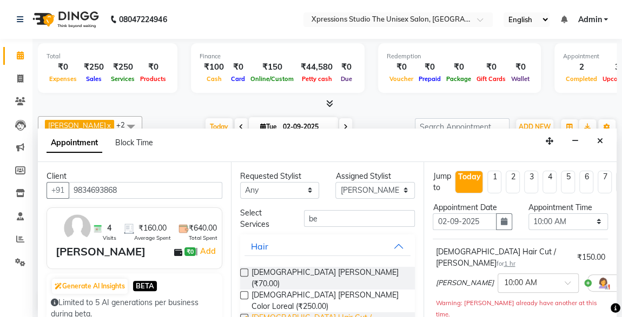
checkbox input "false"
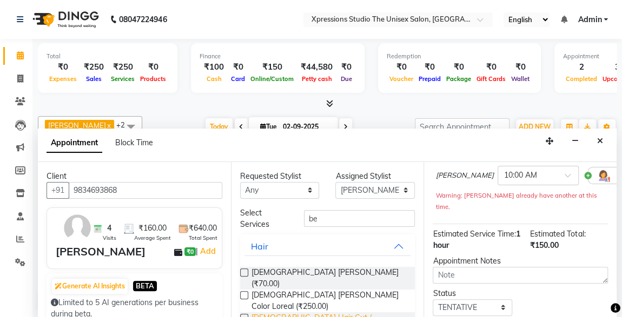
scroll to position [168, 0]
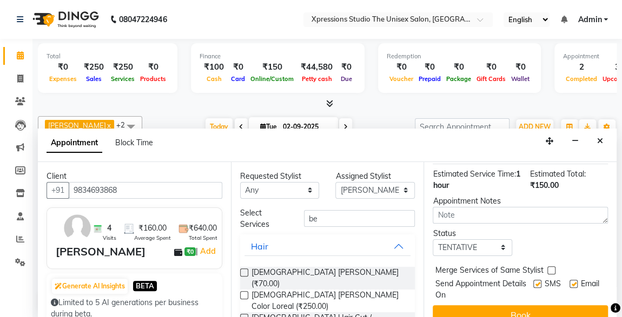
click at [533, 280] on label at bounding box center [537, 284] width 8 height 8
click at [533, 282] on input "checkbox" at bounding box center [536, 285] width 7 height 7
checkbox input "false"
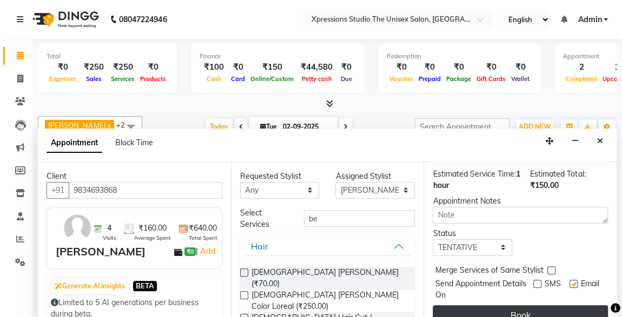
click at [542, 305] on button "Book" at bounding box center [519, 314] width 175 height 19
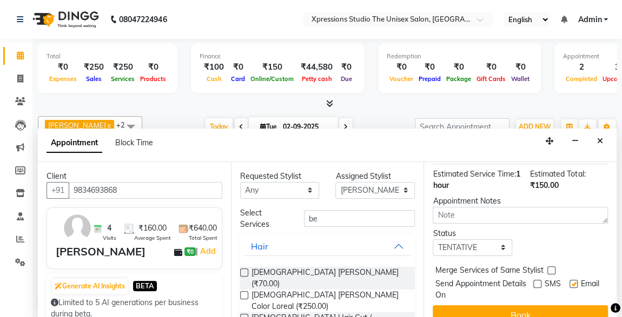
click at [550, 305] on div "Book" at bounding box center [519, 314] width 175 height 19
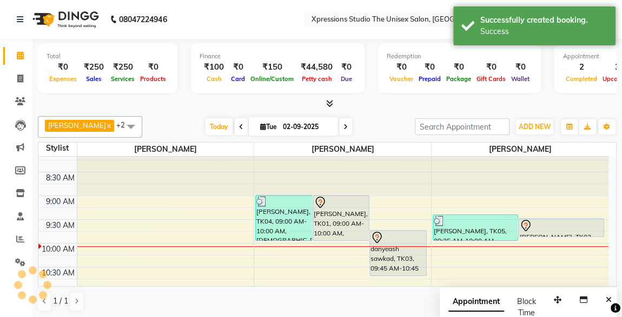
scroll to position [0, 0]
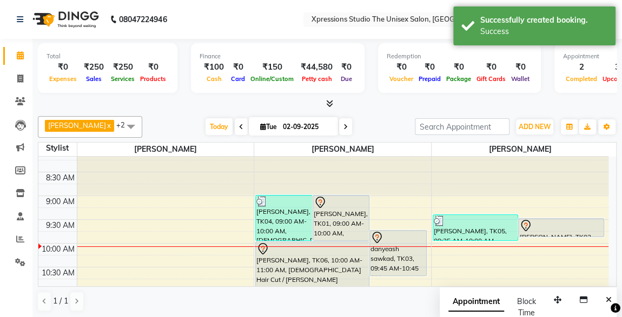
click at [303, 250] on div at bounding box center [312, 249] width 112 height 13
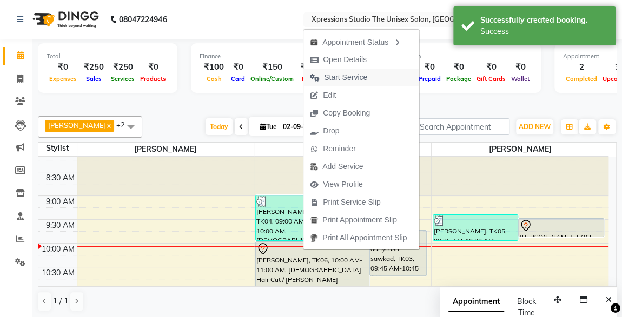
click at [348, 78] on span "Start Service" at bounding box center [345, 77] width 43 height 11
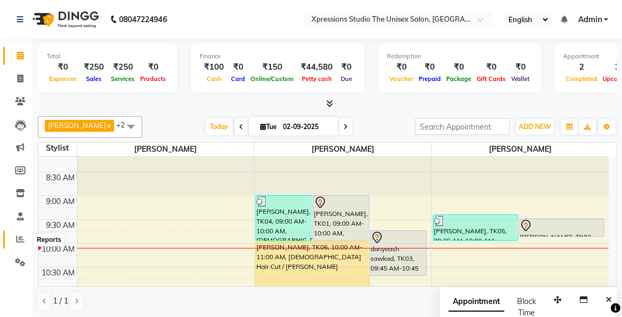
click at [17, 242] on icon at bounding box center [20, 239] width 8 height 8
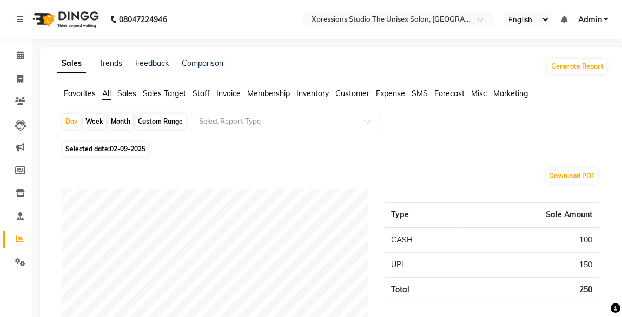
click at [390, 172] on div "Download PDF" at bounding box center [330, 176] width 537 height 17
click at [104, 147] on span "Selected date: [DATE]" at bounding box center [105, 149] width 85 height 14
select select "9"
select select "2025"
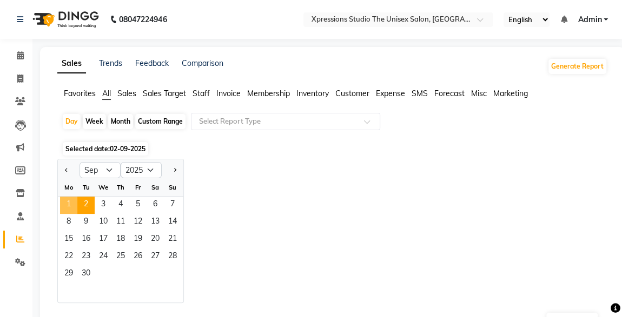
click at [69, 206] on span "1" at bounding box center [68, 205] width 17 height 17
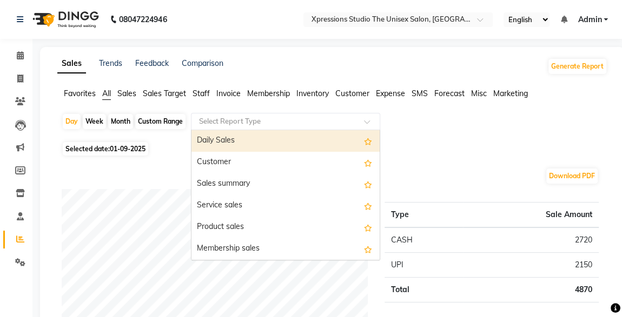
click at [299, 118] on input "text" at bounding box center [275, 121] width 156 height 11
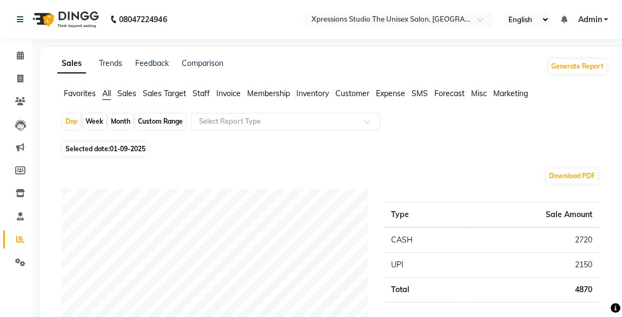
click at [473, 129] on div "Day Week Month Custom Range Select Report Type" at bounding box center [332, 126] width 541 height 26
click at [17, 53] on icon at bounding box center [20, 55] width 7 height 8
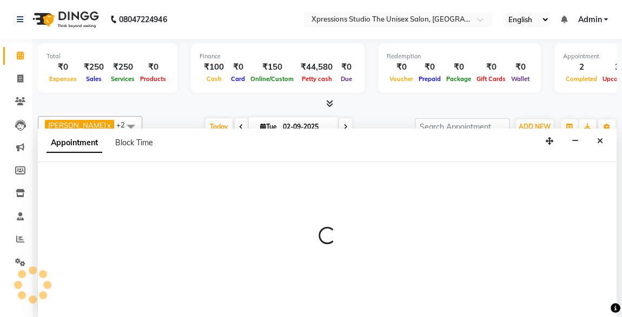
select select "57587"
select select "615"
select select "tentative"
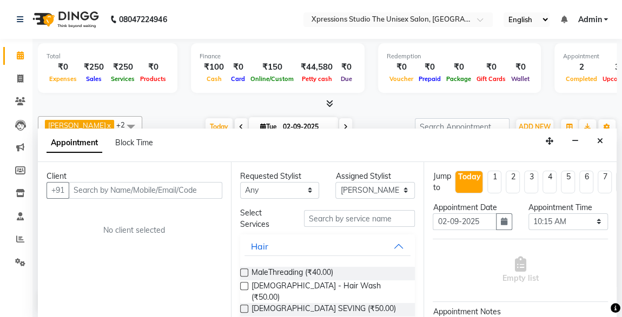
click at [158, 189] on input "text" at bounding box center [146, 190] width 154 height 17
type input "9975532888"
click at [202, 195] on button "Add Client" at bounding box center [199, 190] width 45 height 17
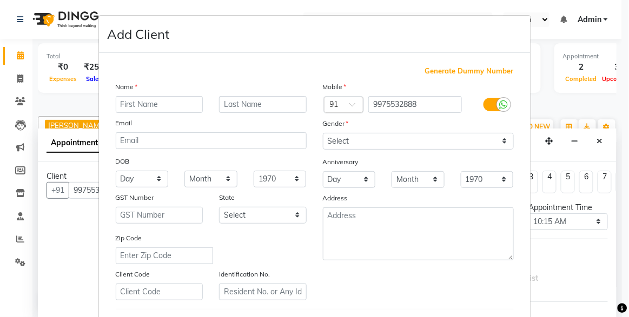
click at [156, 103] on input "text" at bounding box center [160, 104] width 88 height 17
type input "n"
type input "[PERSON_NAME]"
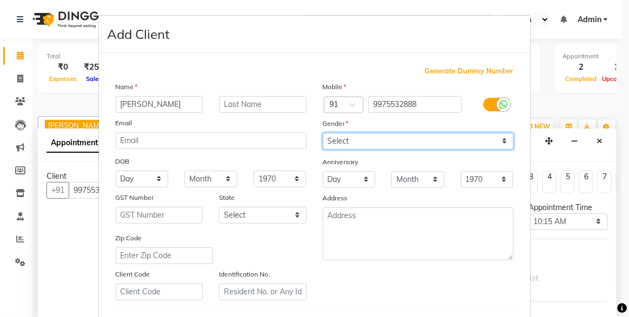
drag, startPoint x: 354, startPoint y: 141, endPoint x: 337, endPoint y: 165, distance: 29.2
click at [337, 165] on div "Mobile Country Code × 91 9975532888 Gender Select [DEMOGRAPHIC_DATA] [DEMOGRAPH…" at bounding box center [418, 190] width 207 height 219
select select "[DEMOGRAPHIC_DATA]"
click at [323, 133] on select "Select [DEMOGRAPHIC_DATA] [DEMOGRAPHIC_DATA] Other Prefer Not To Say" at bounding box center [418, 141] width 191 height 17
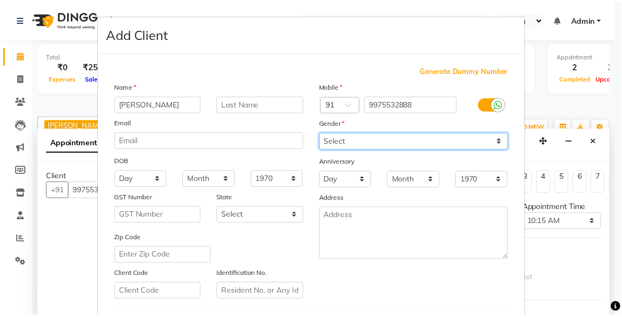
scroll to position [178, 0]
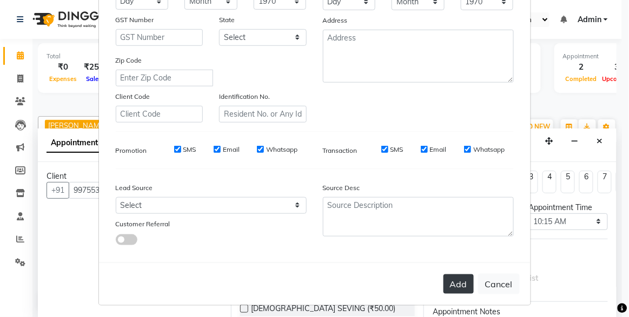
click at [464, 275] on button "Add" at bounding box center [458, 284] width 30 height 19
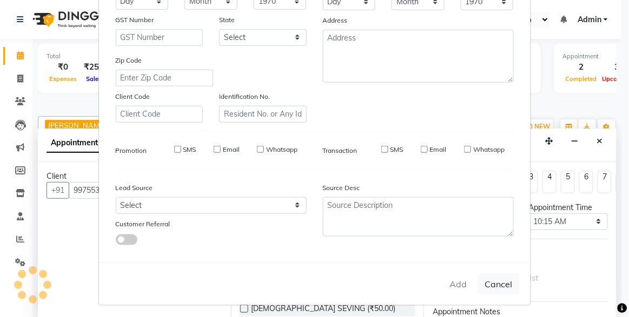
select select
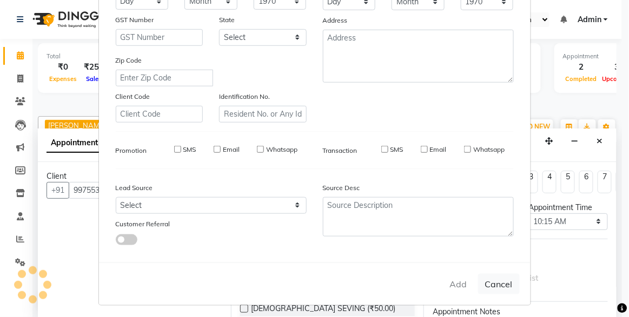
select select
checkbox input "false"
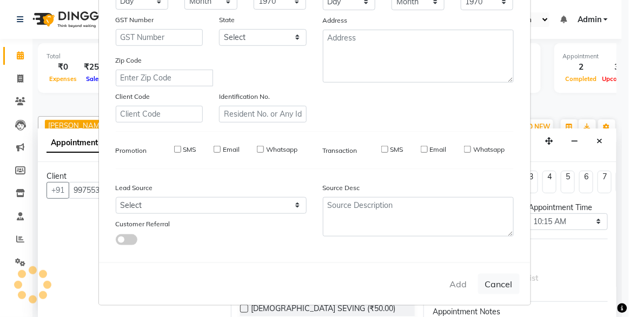
checkbox input "false"
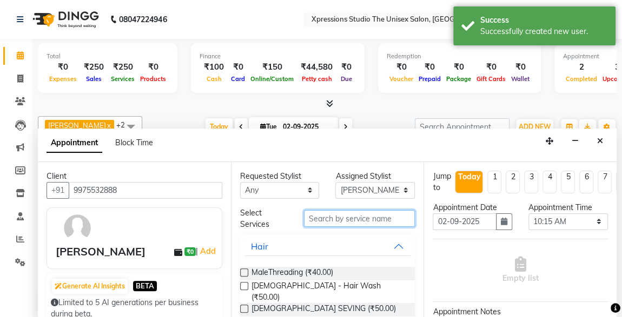
click at [337, 223] on input "text" at bounding box center [359, 218] width 111 height 17
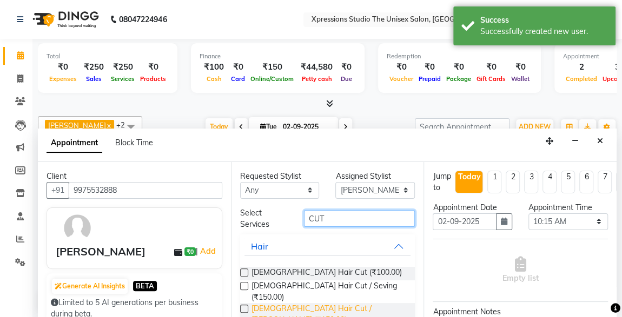
type input "CUT"
click at [302, 303] on span "[DEMOGRAPHIC_DATA] Hair Cut / [PERSON_NAME] (₹150.00)" at bounding box center [328, 314] width 155 height 23
checkbox input "false"
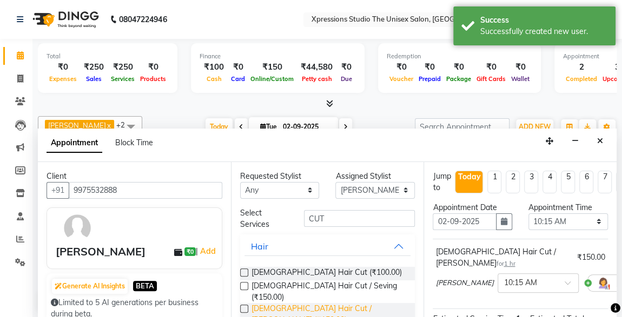
scroll to position [156, 0]
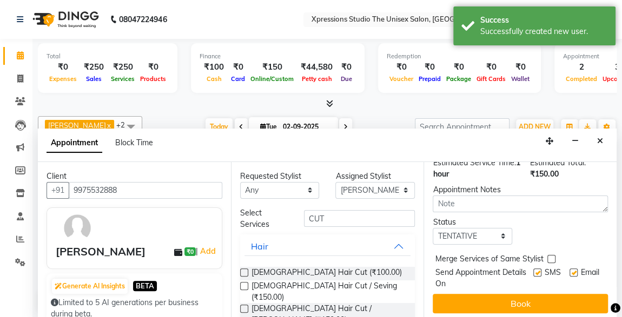
click at [533, 269] on label at bounding box center [537, 273] width 8 height 8
click at [533, 270] on input "checkbox" at bounding box center [536, 273] width 7 height 7
checkbox input "false"
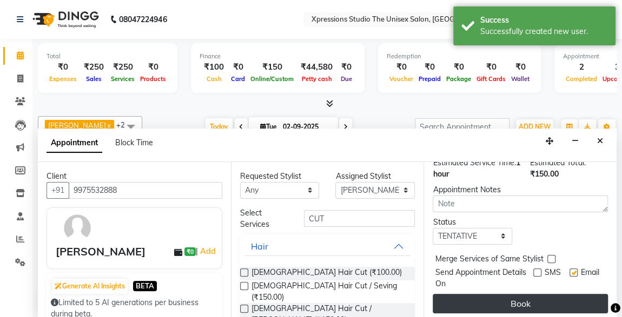
click at [544, 299] on button "Book" at bounding box center [519, 303] width 175 height 19
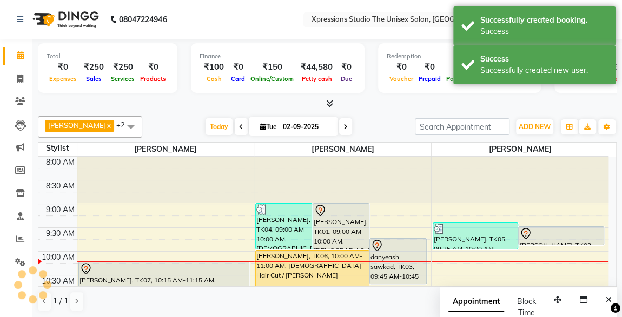
scroll to position [0, 0]
click at [16, 265] on icon at bounding box center [20, 262] width 10 height 8
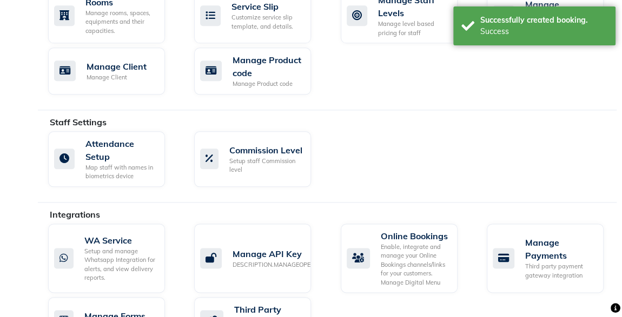
scroll to position [573, 0]
click at [417, 258] on div "Enable, integrate and manage your Online Bookings channels/links for your custo…" at bounding box center [415, 264] width 68 height 45
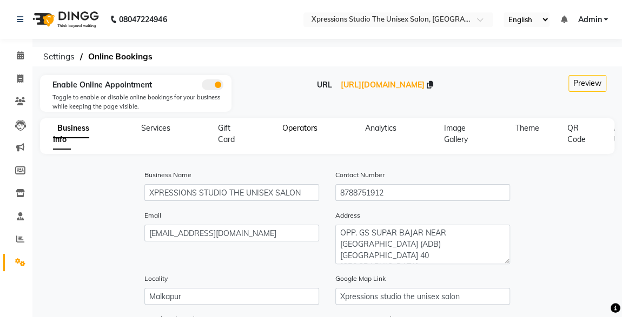
click at [314, 130] on span "Operators" at bounding box center [299, 128] width 35 height 10
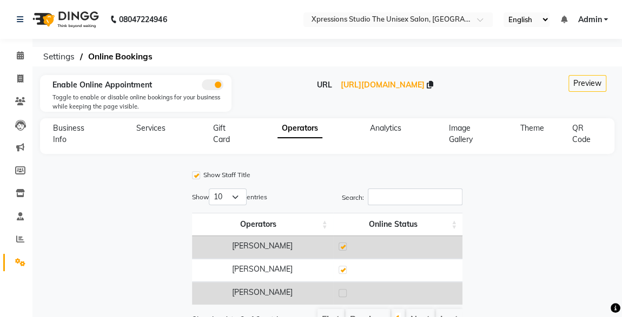
click at [342, 291] on label at bounding box center [342, 293] width 8 height 8
click at [342, 291] on input "checkbox" at bounding box center [341, 293] width 7 height 7
checkbox input "true"
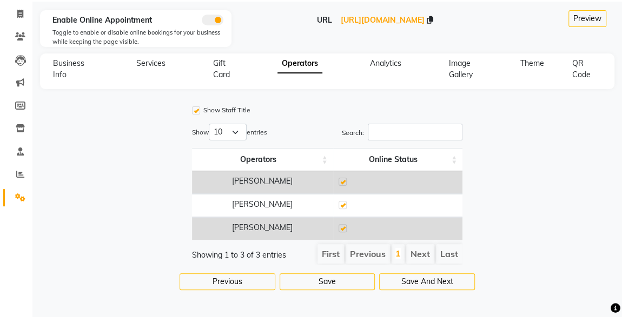
scroll to position [69, 0]
click at [351, 280] on button "Save" at bounding box center [327, 282] width 96 height 17
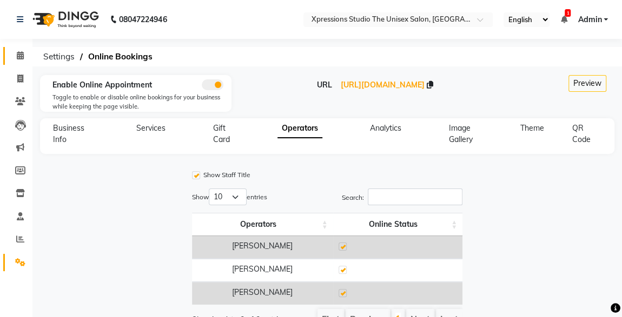
click at [15, 61] on span at bounding box center [20, 56] width 19 height 12
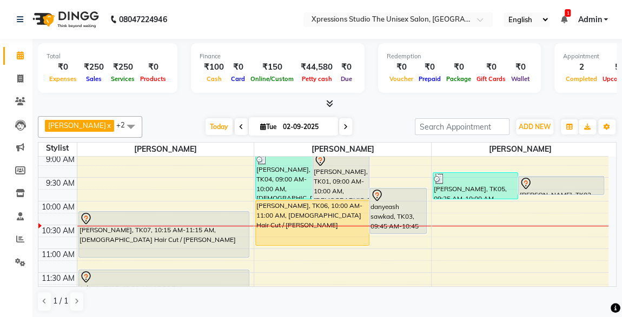
scroll to position [61, 0]
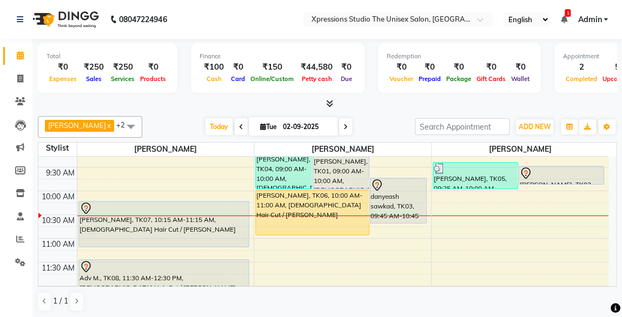
click at [486, 143] on span "[PERSON_NAME]" at bounding box center [519, 150] width 177 height 14
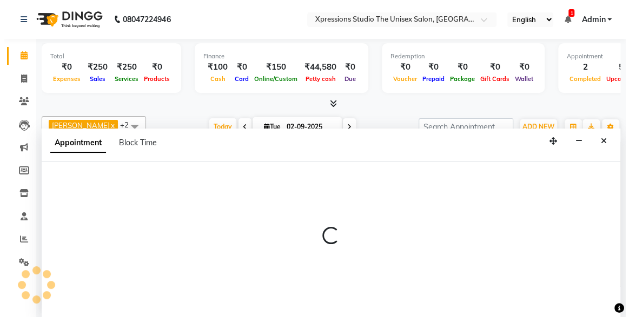
scroll to position [0, 0]
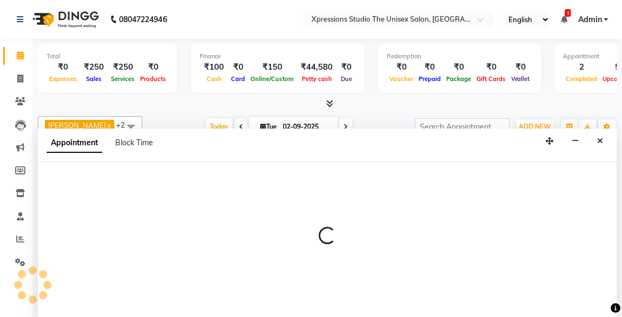
select select "57589"
select select "630"
select select "tentative"
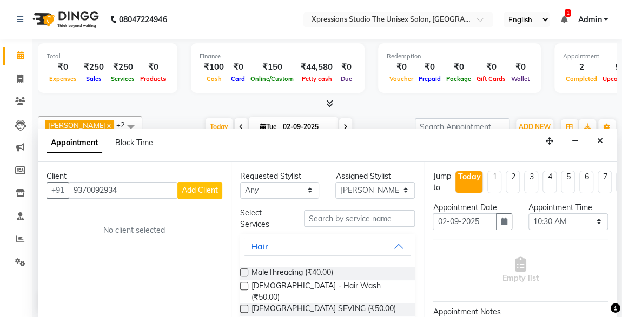
type input "9370092934"
click at [188, 178] on div "Client" at bounding box center [134, 176] width 176 height 11
click at [191, 191] on span "Add Client" at bounding box center [200, 190] width 36 height 10
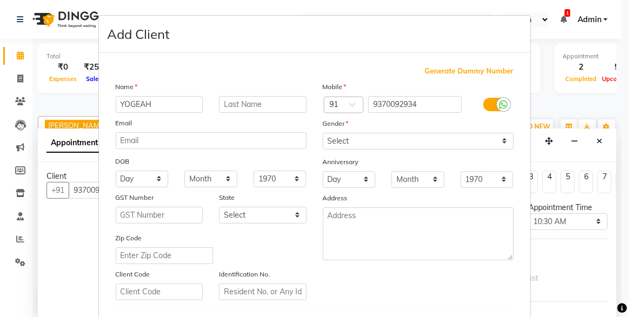
type input "YOGEAH"
click at [229, 103] on input "text" at bounding box center [263, 104] width 88 height 17
type input "[PERSON_NAME]"
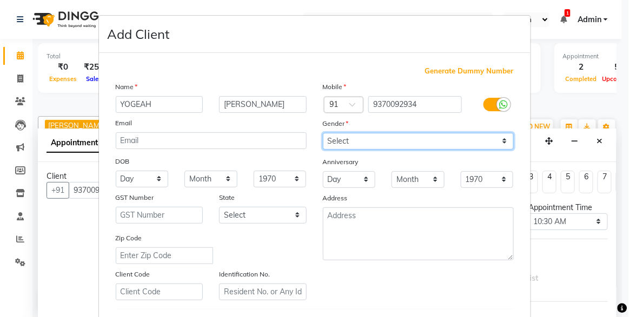
click at [495, 137] on select "Select [DEMOGRAPHIC_DATA] [DEMOGRAPHIC_DATA] Other Prefer Not To Say" at bounding box center [418, 141] width 191 height 17
select select "[DEMOGRAPHIC_DATA]"
click at [323, 133] on select "Select [DEMOGRAPHIC_DATA] [DEMOGRAPHIC_DATA] Other Prefer Not To Say" at bounding box center [418, 141] width 191 height 17
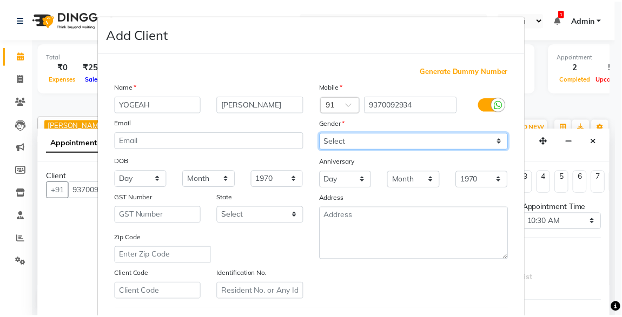
scroll to position [178, 0]
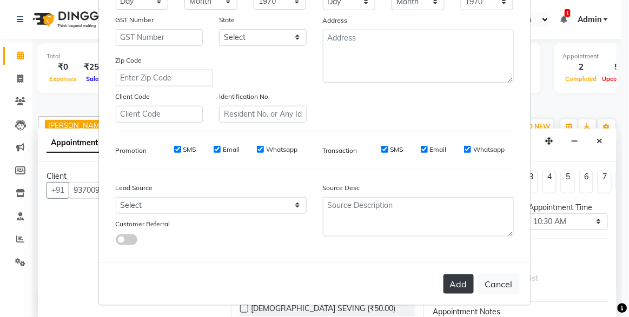
click at [450, 289] on button "Add" at bounding box center [458, 284] width 30 height 19
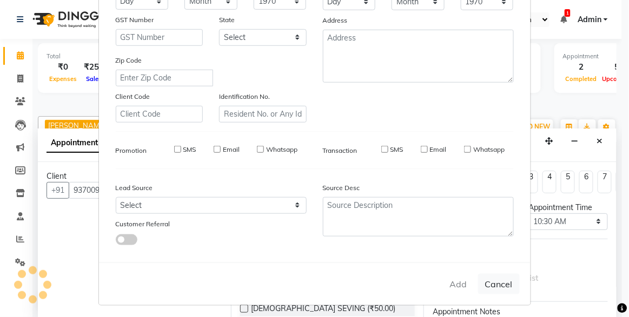
select select
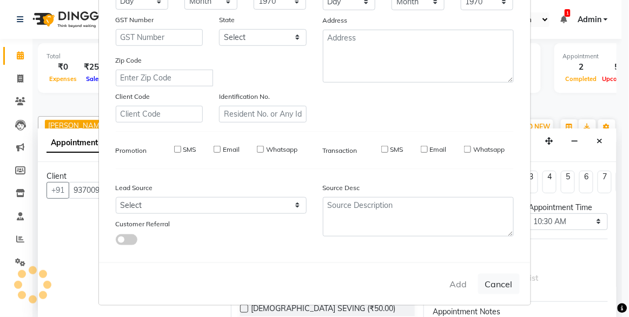
select select
checkbox input "false"
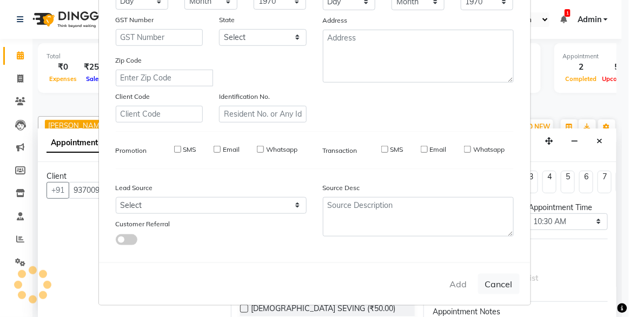
checkbox input "false"
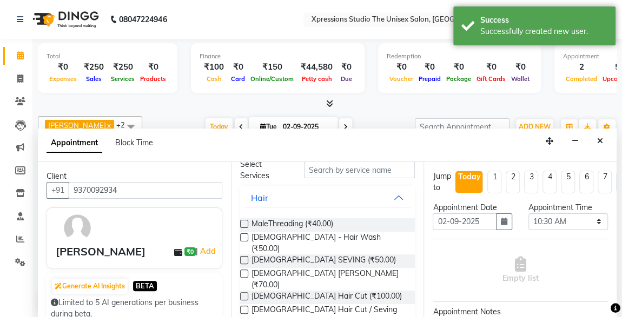
scroll to position [56, 0]
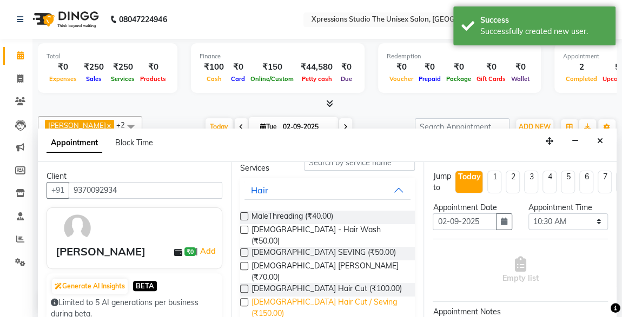
click at [343, 297] on span "[DEMOGRAPHIC_DATA] Hair Cut / Seving (₹150.00)" at bounding box center [328, 308] width 155 height 23
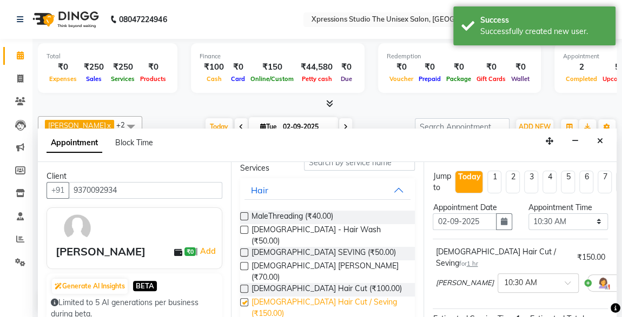
checkbox input "false"
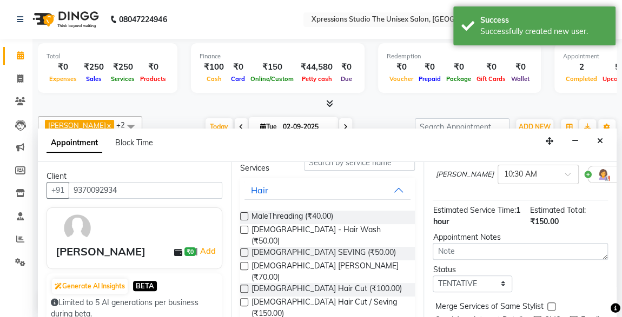
scroll to position [156, 0]
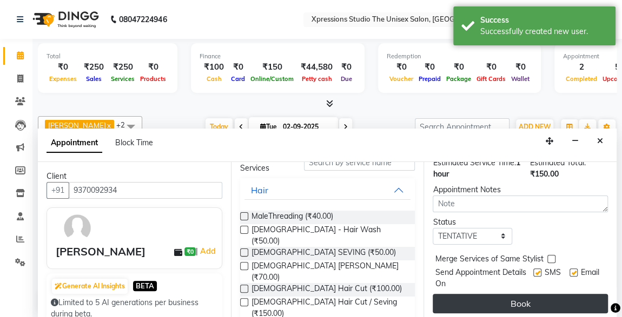
click at [562, 294] on button "Book" at bounding box center [519, 303] width 175 height 19
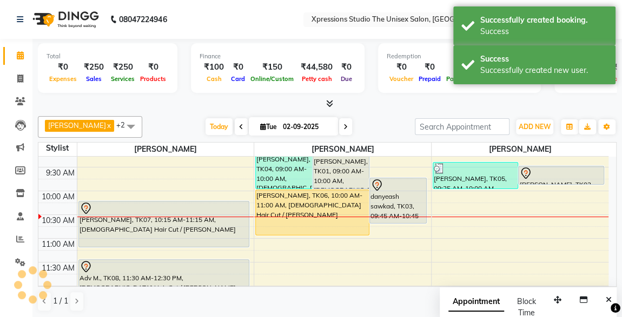
scroll to position [0, 0]
